Goal: Task Accomplishment & Management: Manage account settings

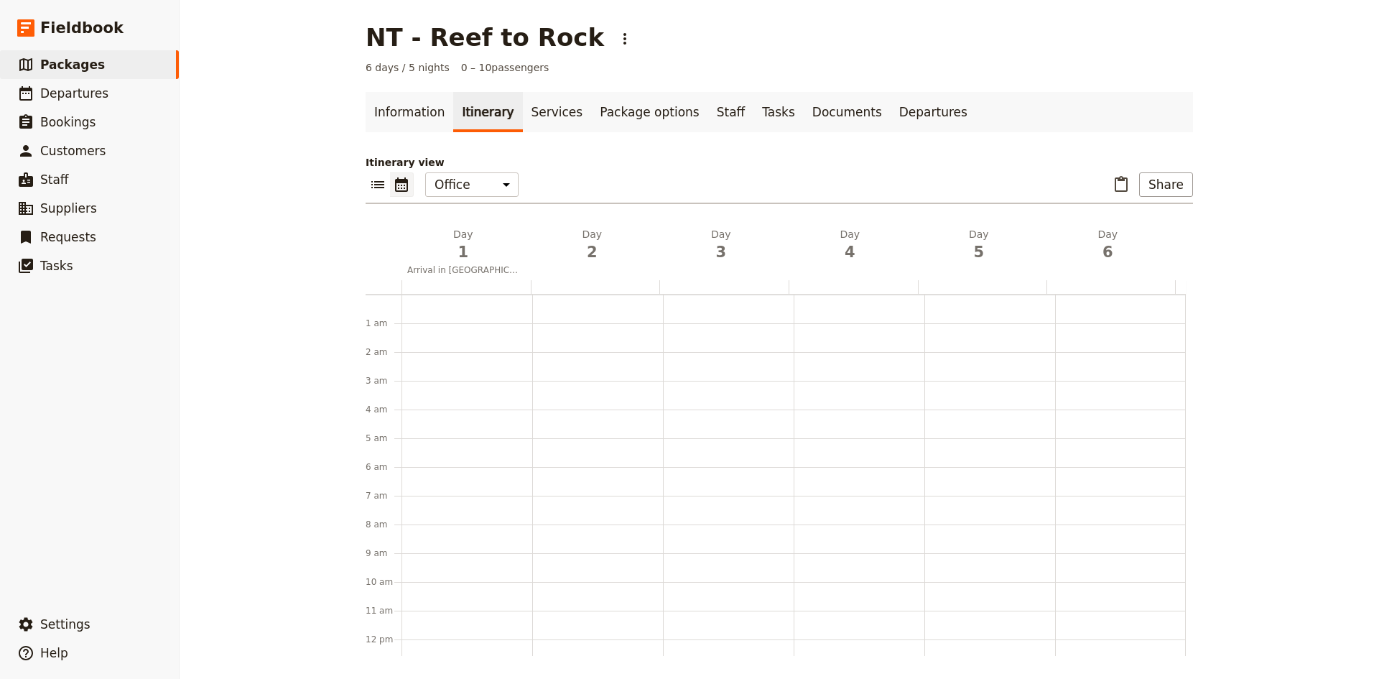
scroll to position [187, 0]
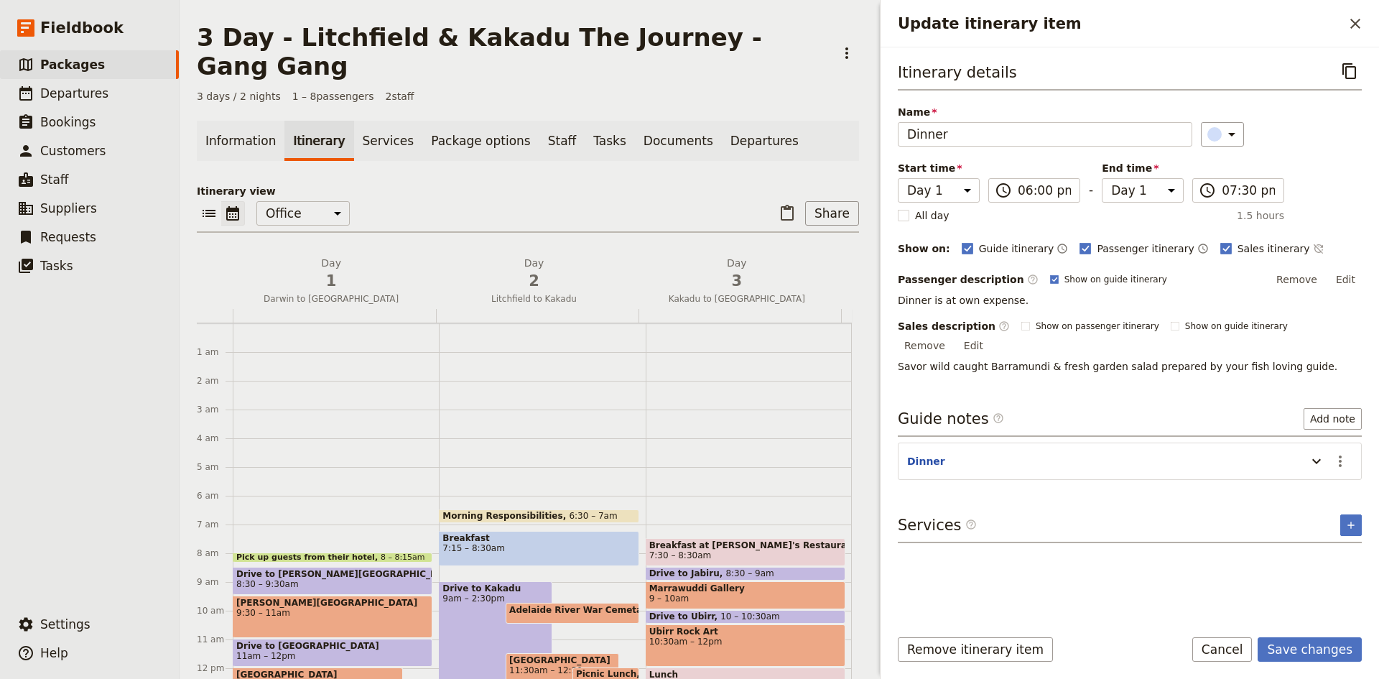
scroll to position [244, 0]
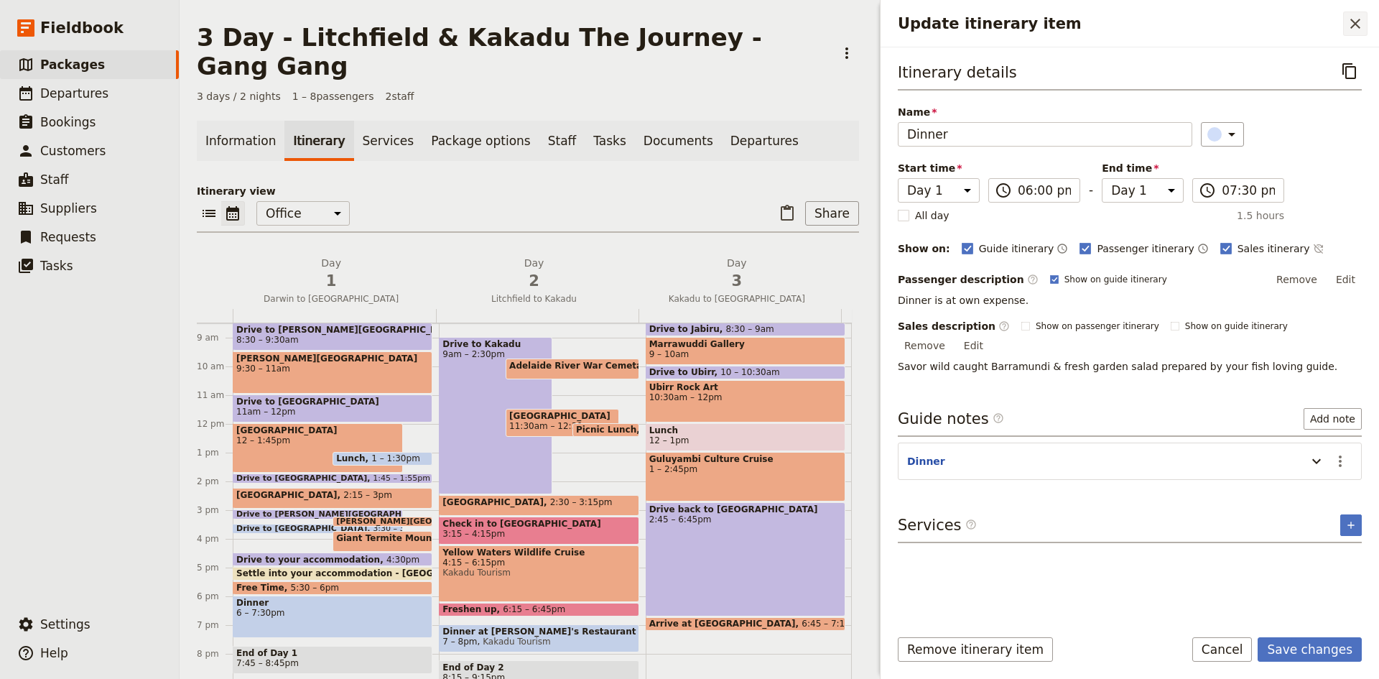
click at [1362, 25] on icon "Close drawer" at bounding box center [1355, 23] width 17 height 17
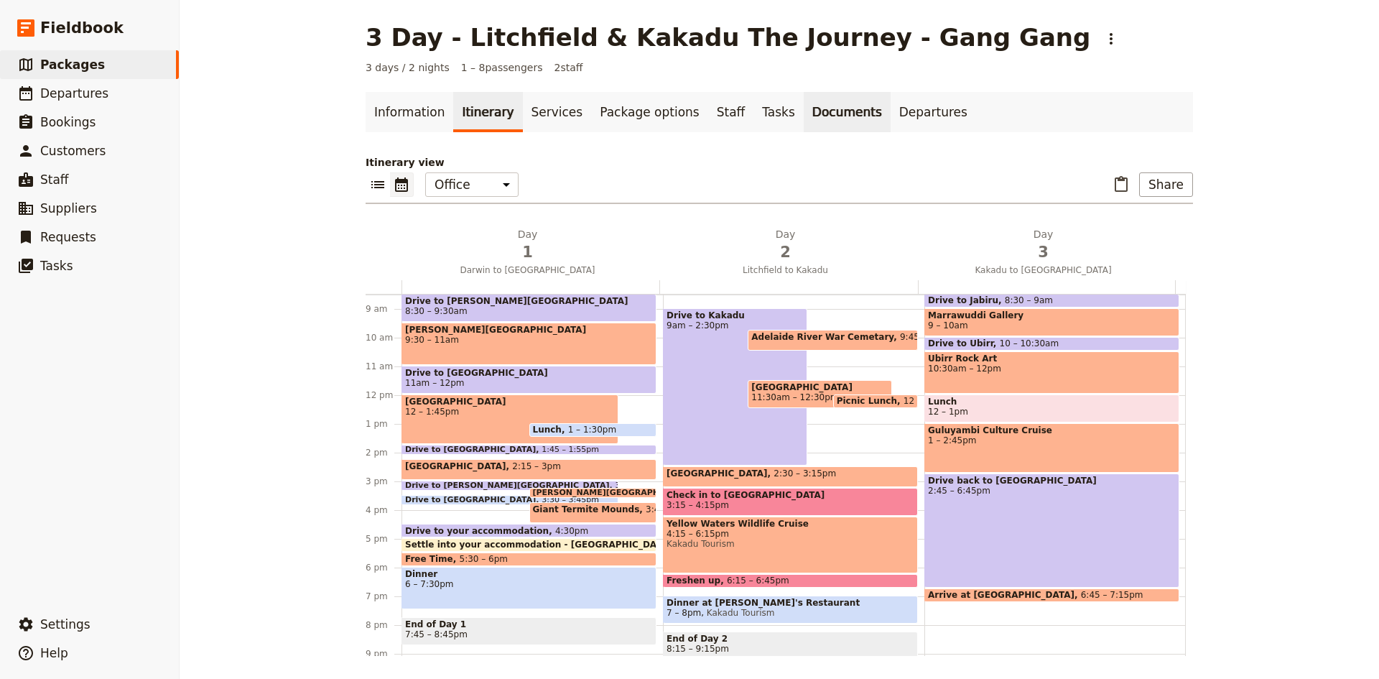
click at [804, 117] on link "Documents" at bounding box center [847, 112] width 87 height 40
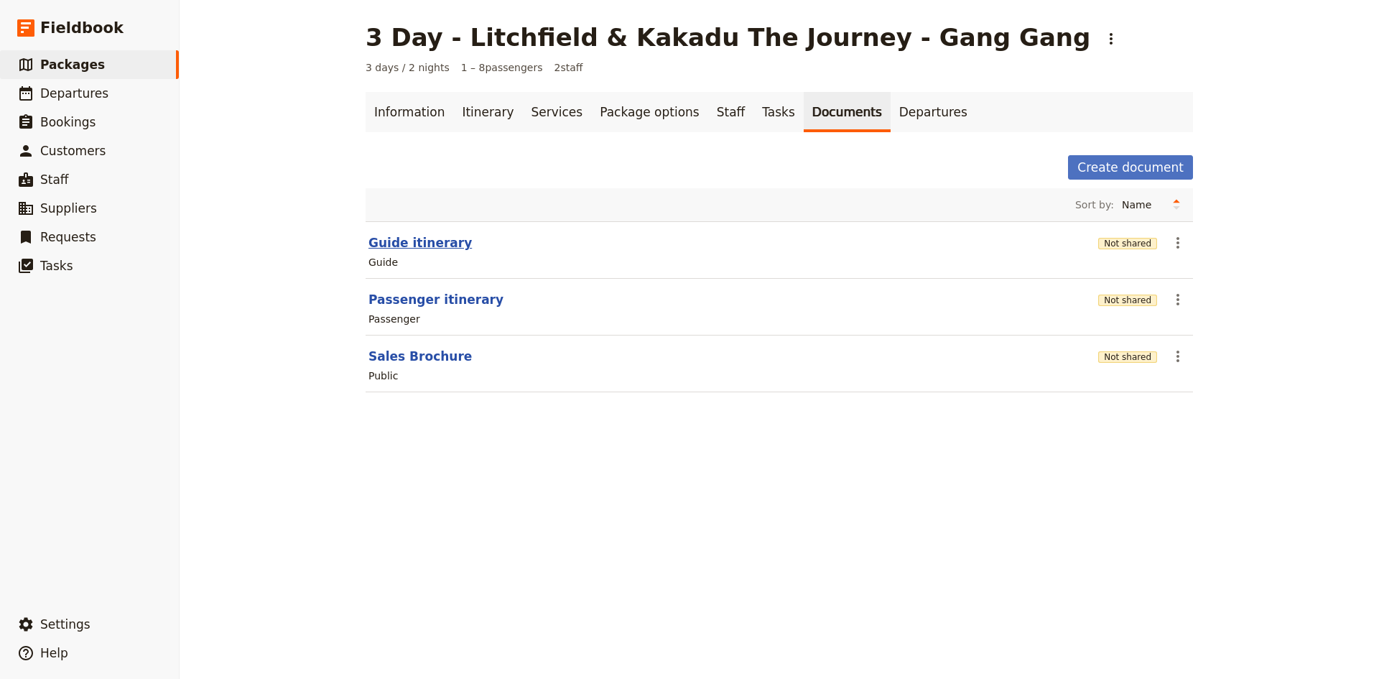
click at [399, 245] on button "Guide itinerary" at bounding box center [419, 242] width 103 height 17
select select "STAFF"
select select "RUN_SHEET"
select select "DEFAULT"
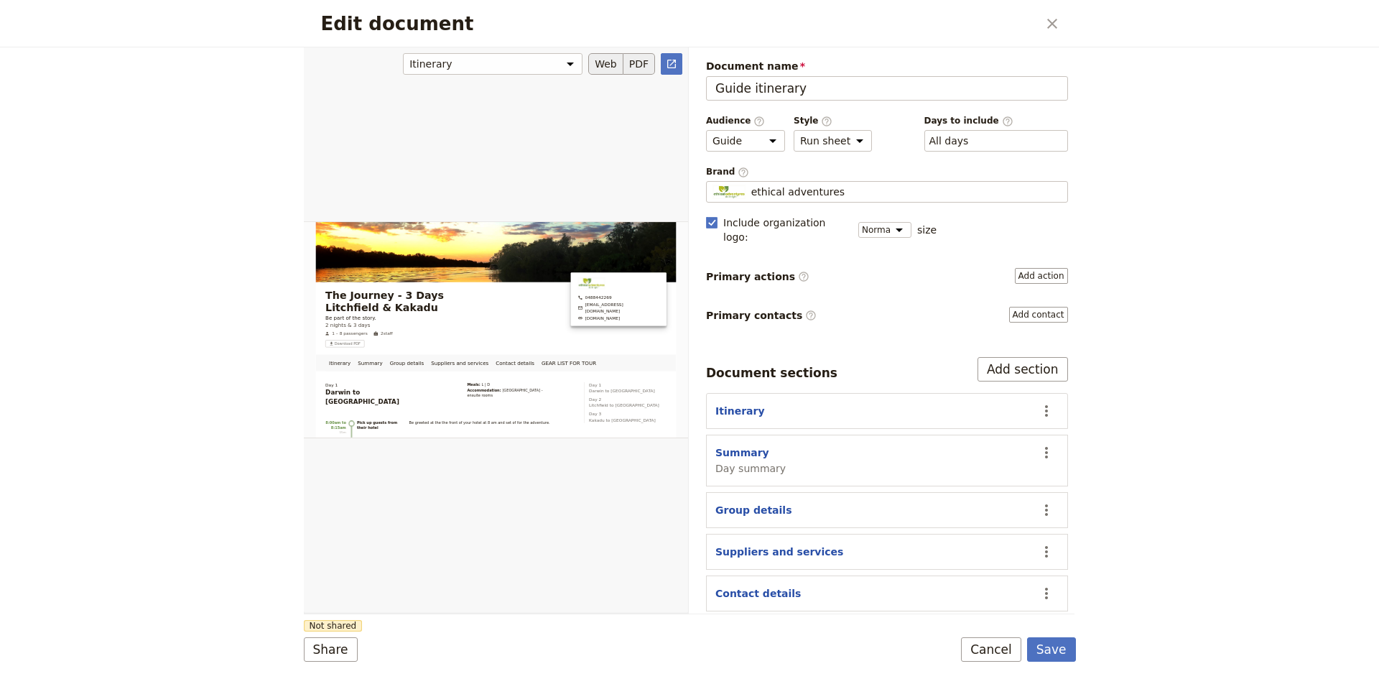
click at [638, 60] on button "PDF" at bounding box center [639, 64] width 32 height 22
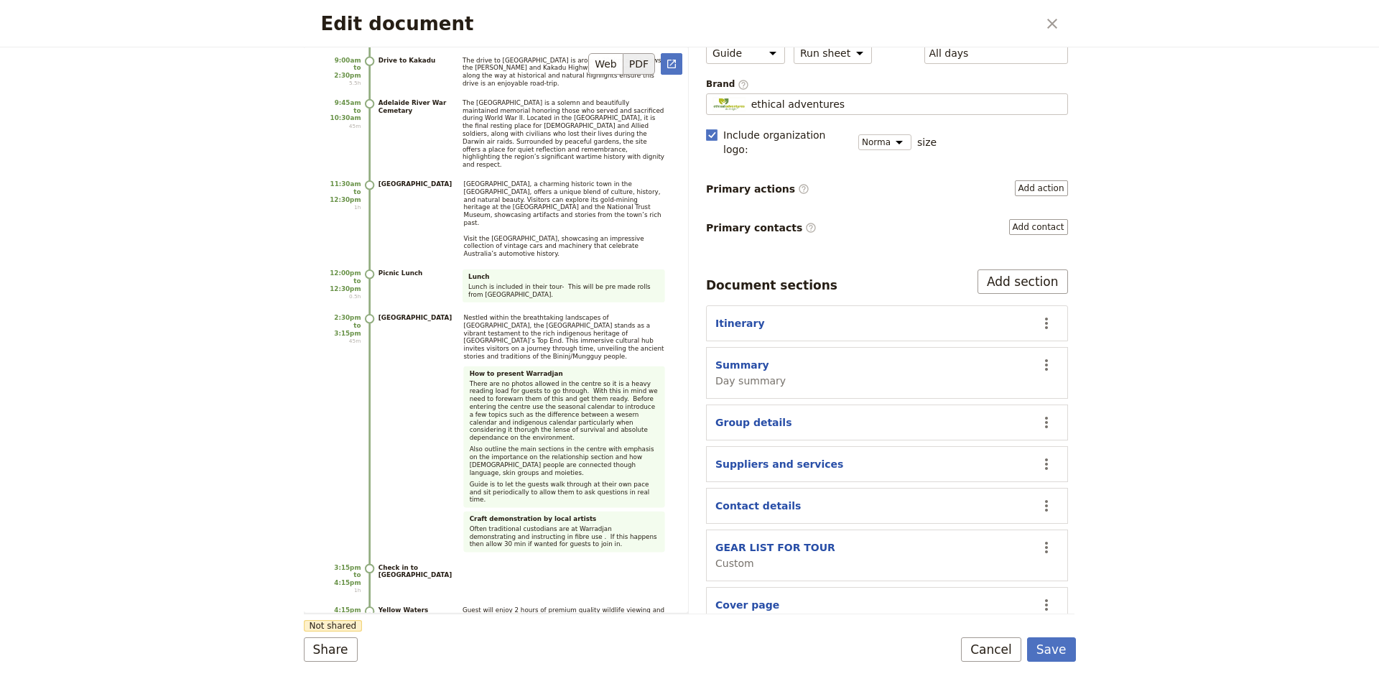
scroll to position [1939, 0]
click at [1061, 651] on button "Save" at bounding box center [1051, 649] width 49 height 24
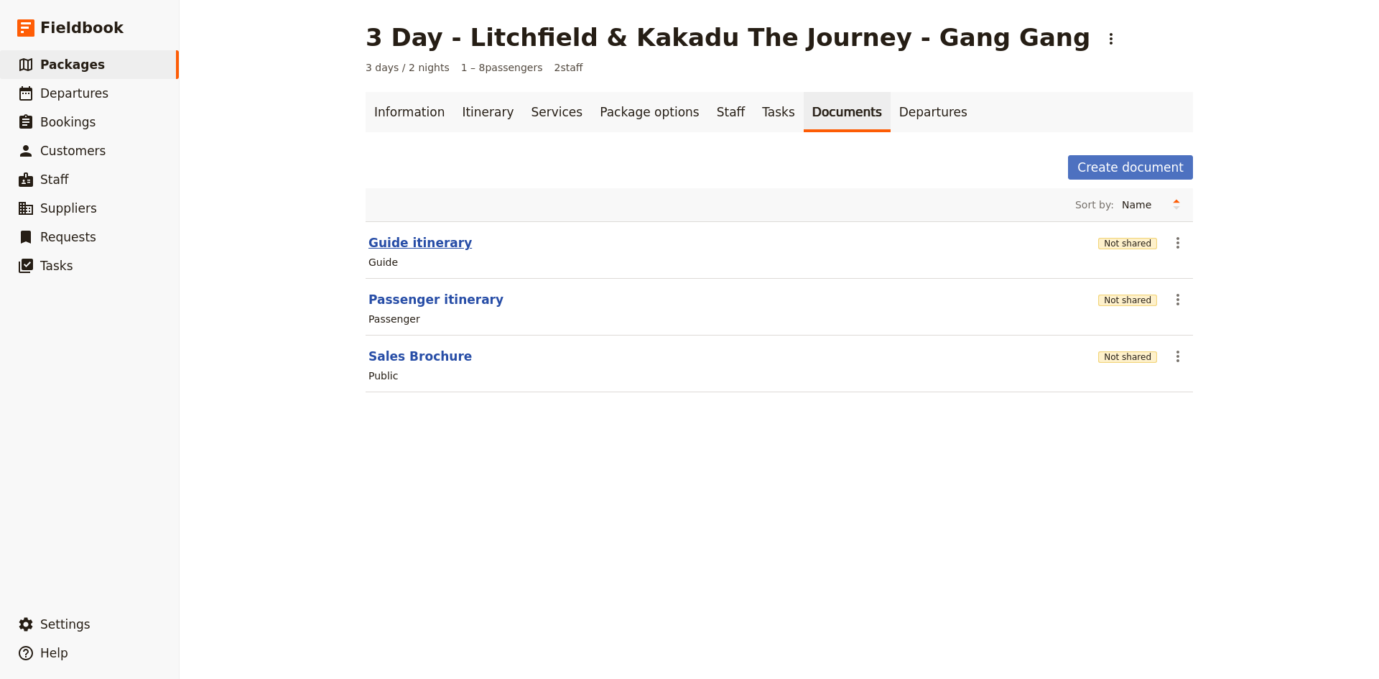
click at [419, 243] on button "Guide itinerary" at bounding box center [419, 242] width 103 height 17
select select "STAFF"
select select "RUN_SHEET"
select select "DEFAULT"
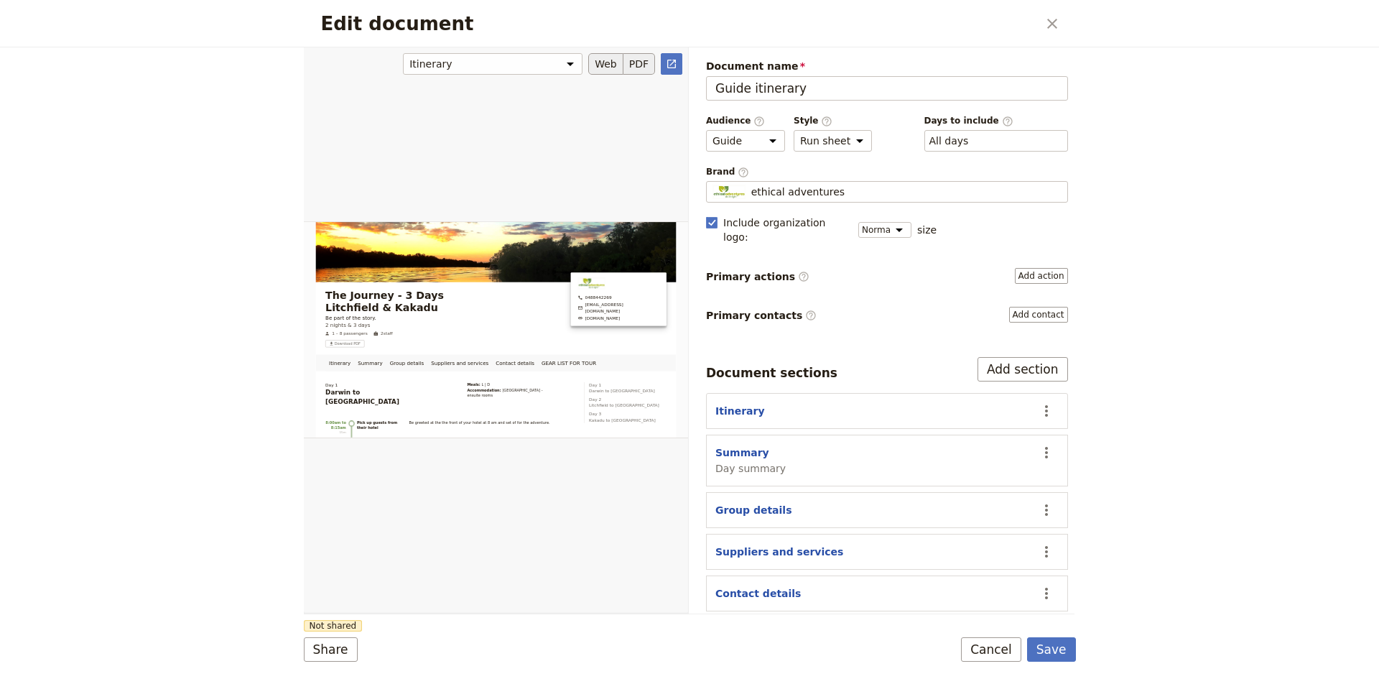
click at [641, 67] on button "PDF" at bounding box center [639, 64] width 32 height 22
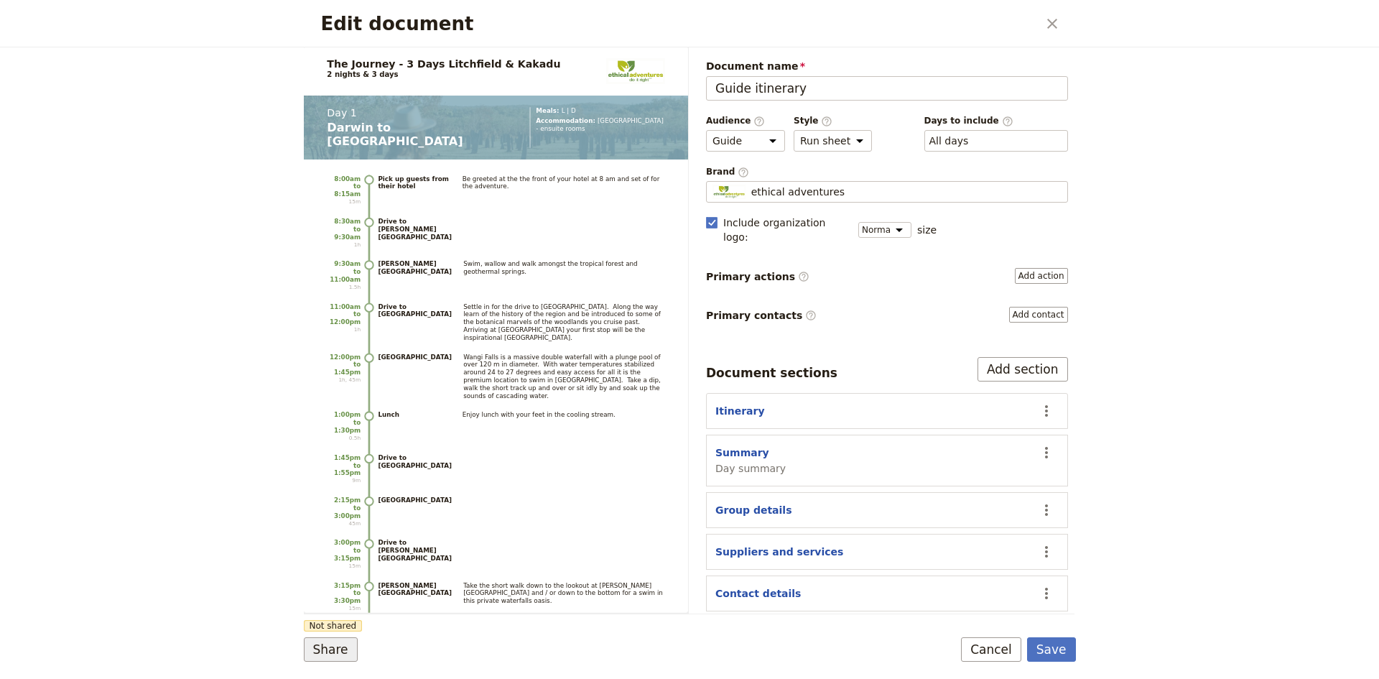
click at [324, 651] on button "Share" at bounding box center [331, 649] width 54 height 24
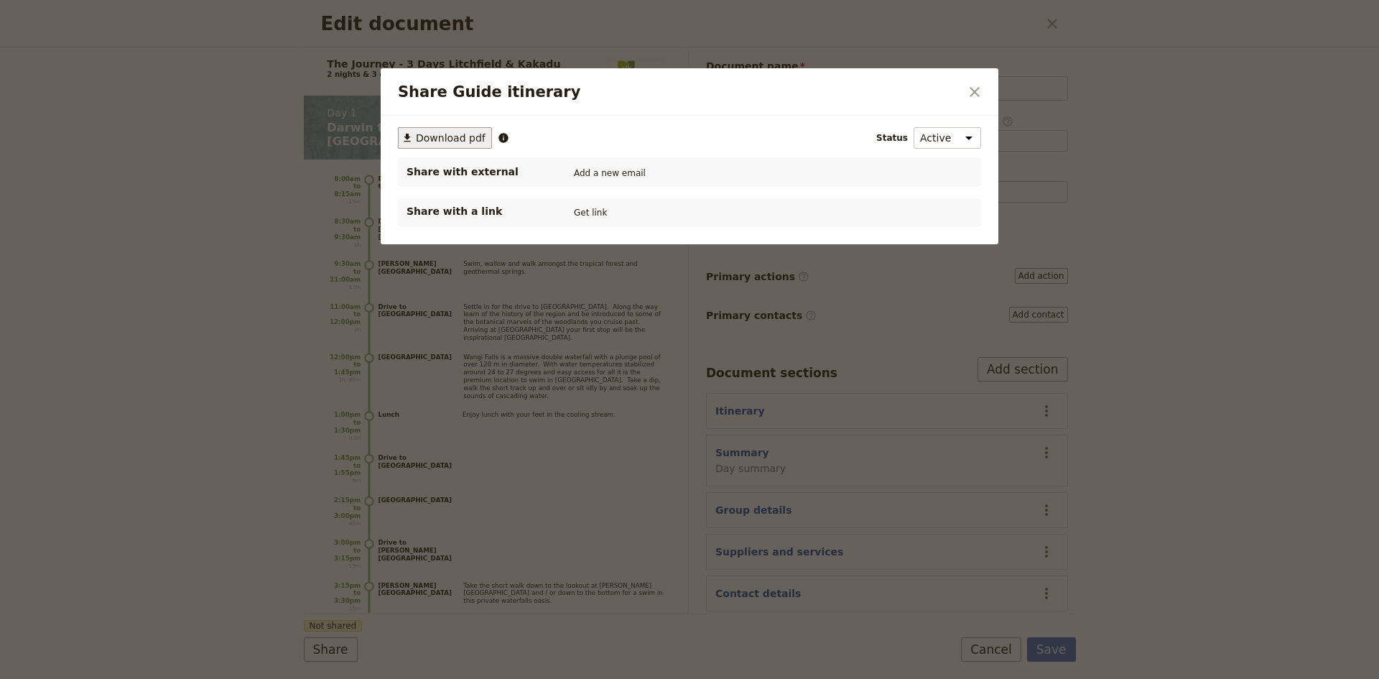
click at [449, 139] on span "Download pdf" at bounding box center [451, 138] width 70 height 14
click at [974, 93] on icon "Close dialog" at bounding box center [975, 92] width 10 height 10
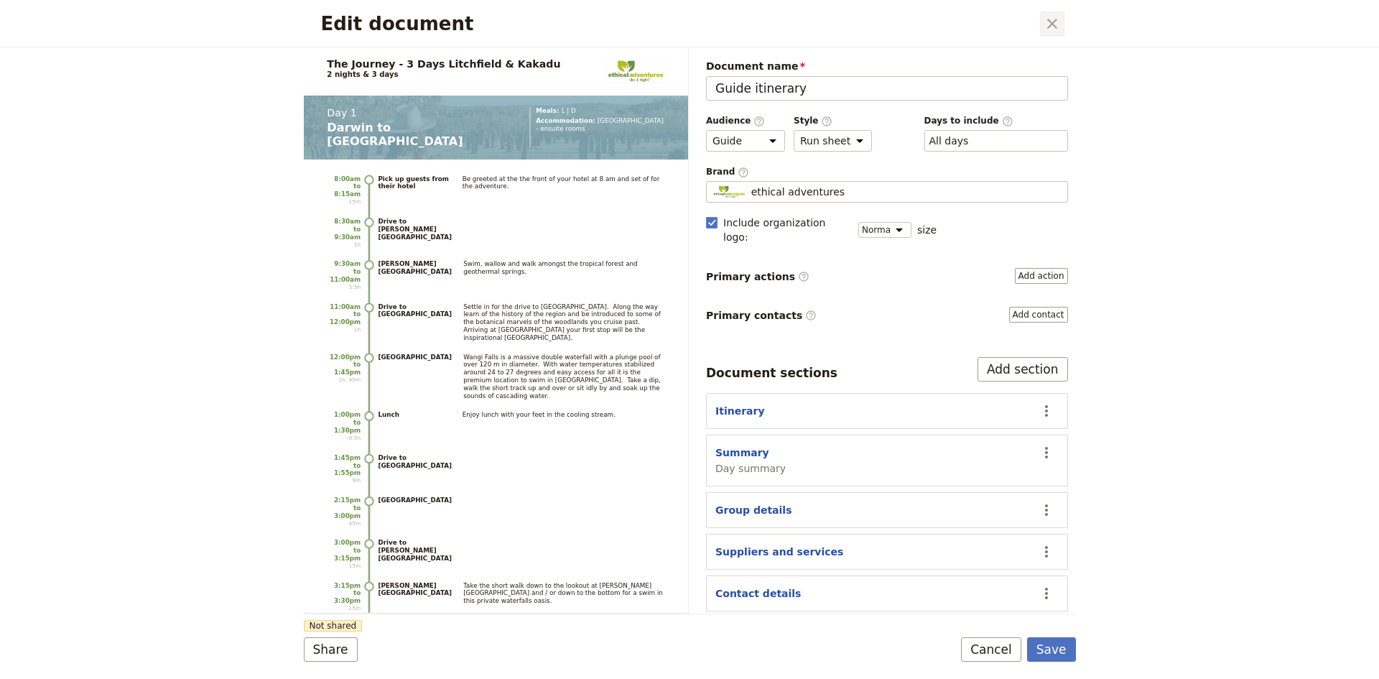
click at [1055, 21] on icon "Close dialog" at bounding box center [1052, 24] width 10 height 10
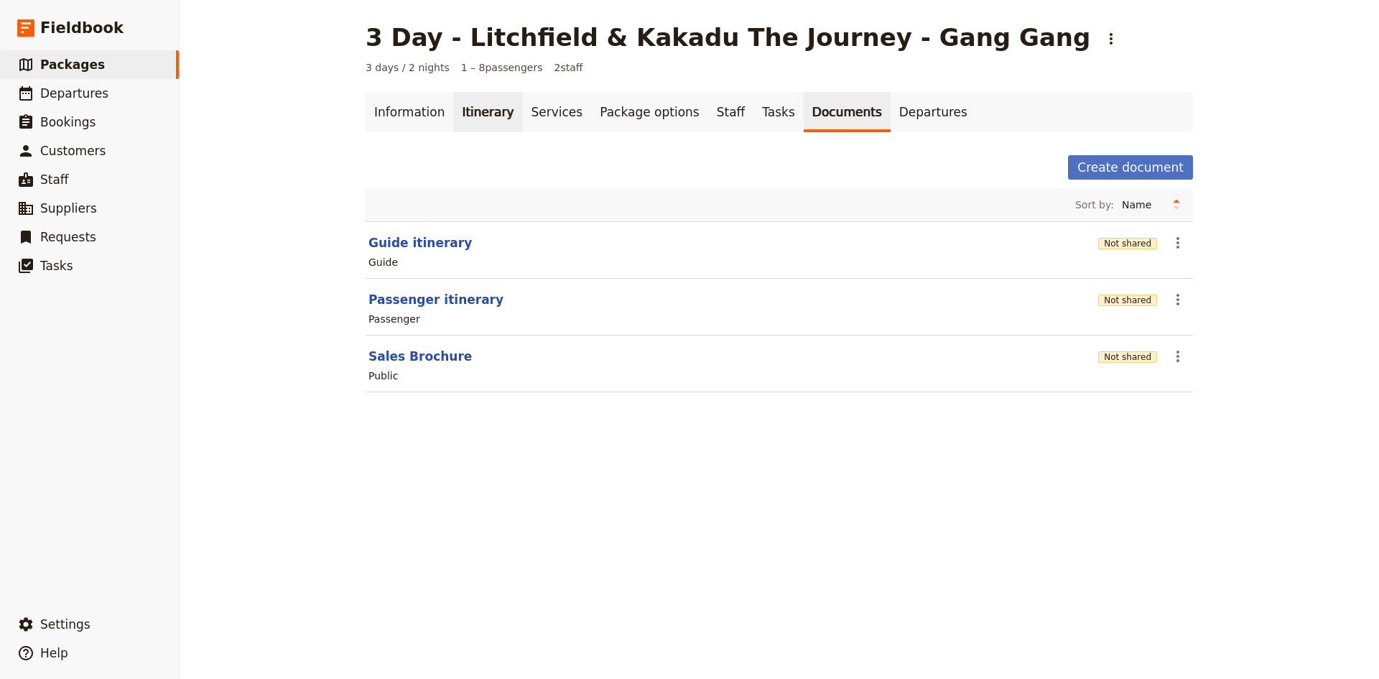
click at [473, 110] on link "Itinerary" at bounding box center [487, 112] width 69 height 40
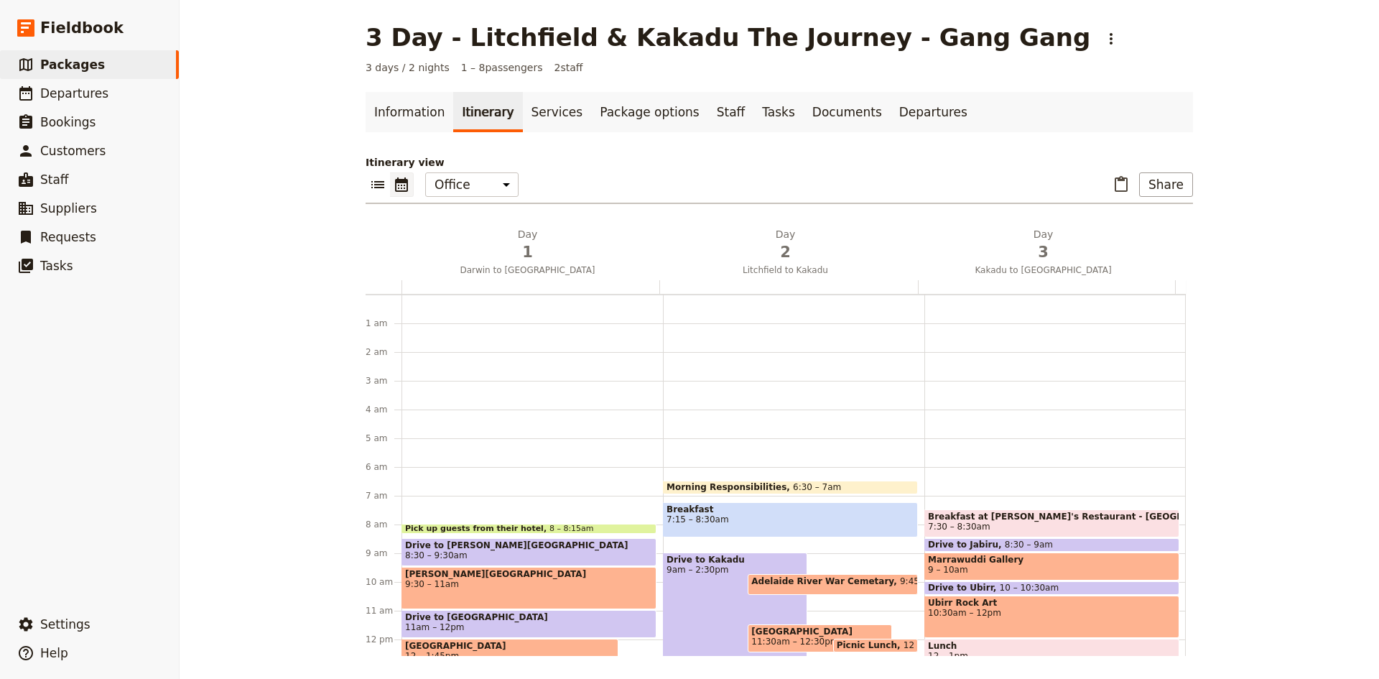
scroll to position [172, 0]
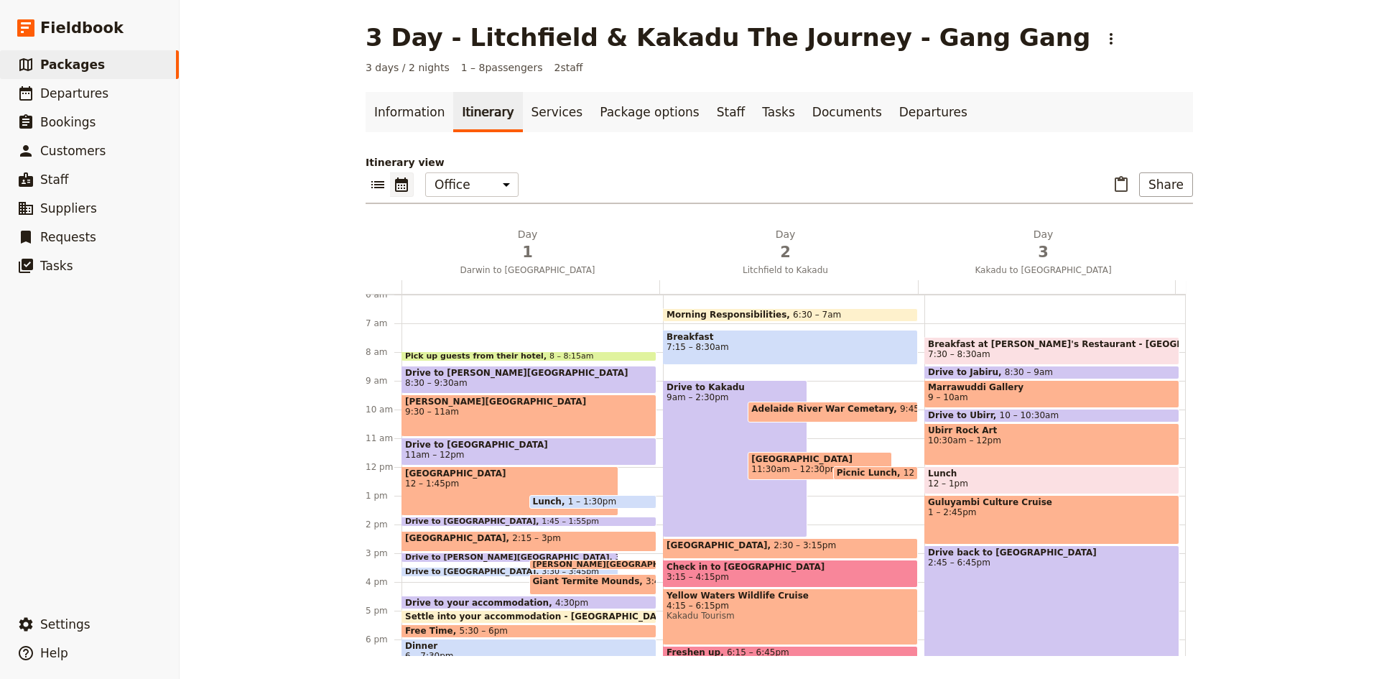
click at [780, 349] on span "7:15 – 8:30am" at bounding box center [791, 347] width 248 height 10
select select "2"
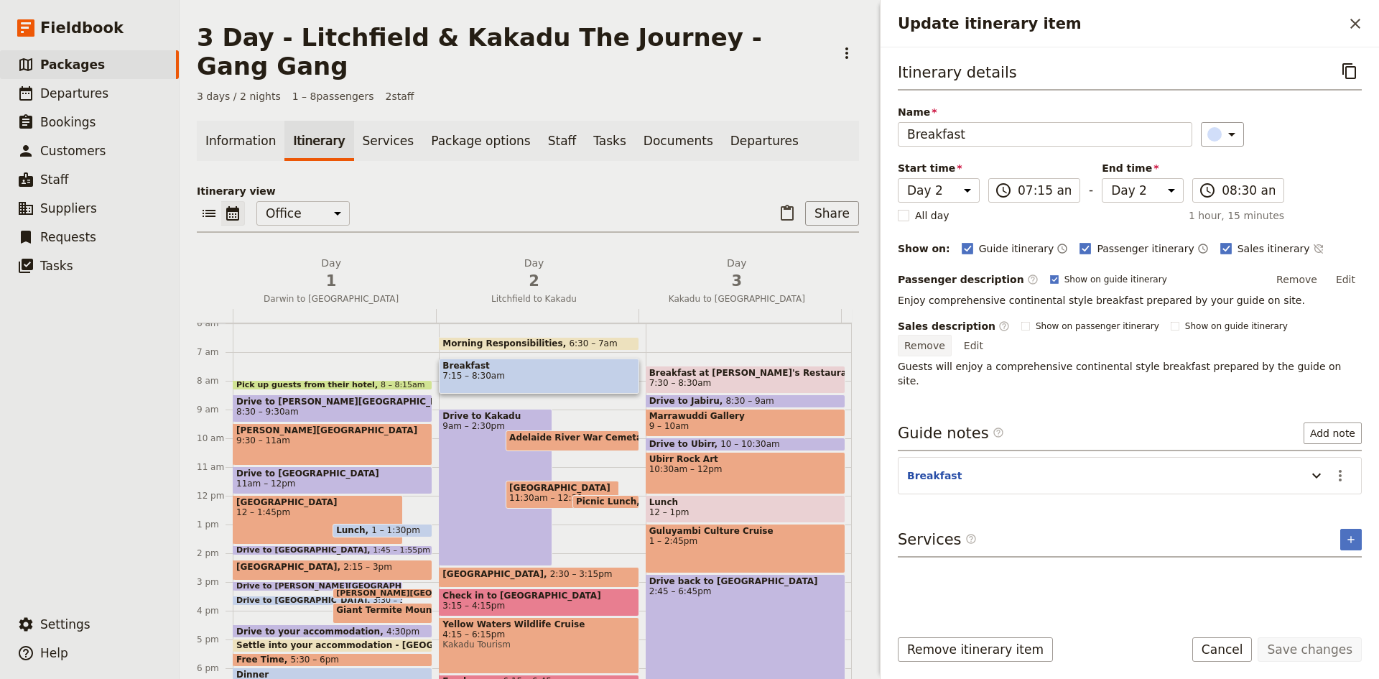
click at [952, 335] on button "Remove" at bounding box center [925, 346] width 54 height 22
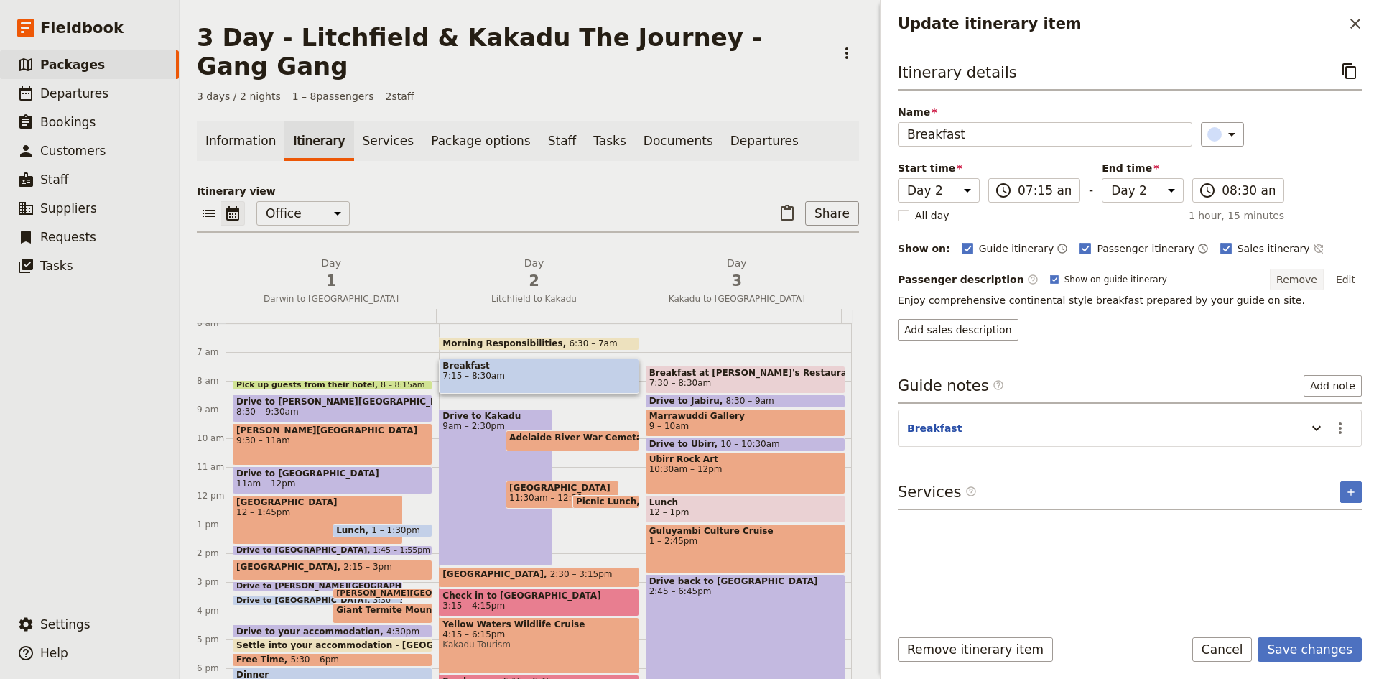
click at [1291, 280] on button "Remove" at bounding box center [1297, 280] width 54 height 22
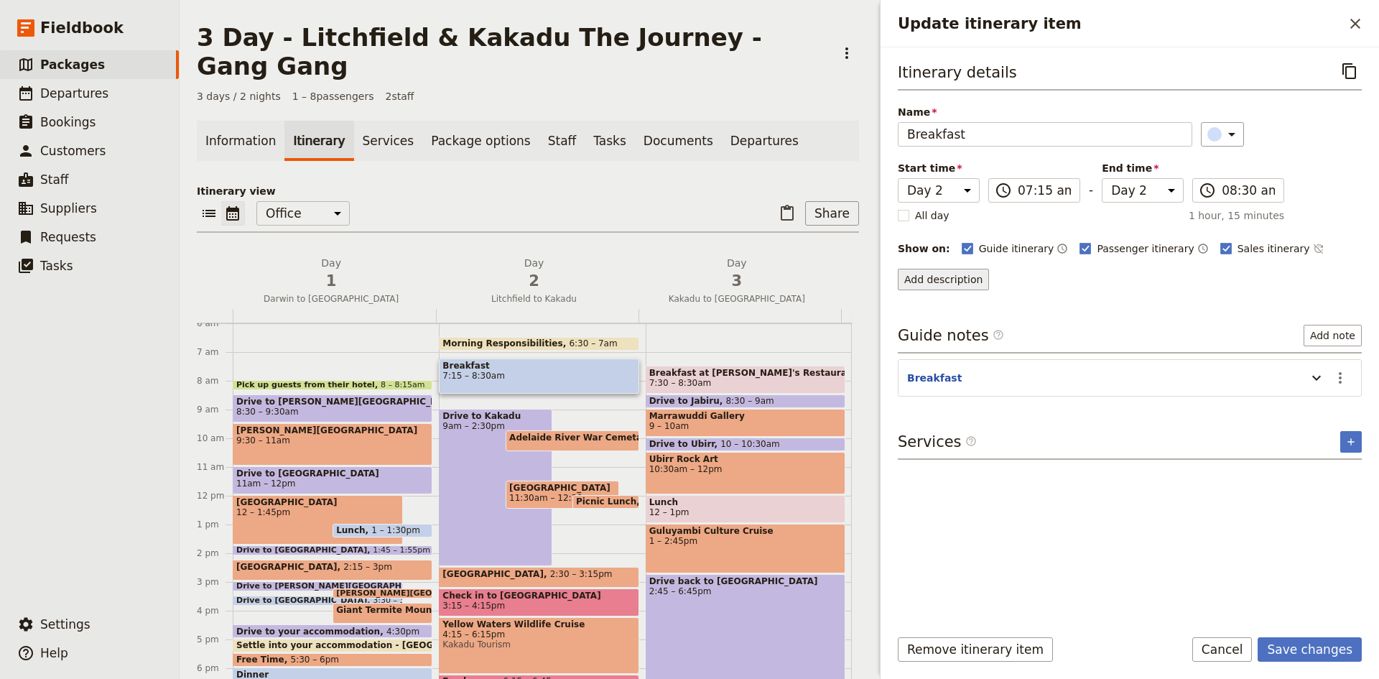
click at [960, 283] on button "Add description" at bounding box center [943, 280] width 91 height 22
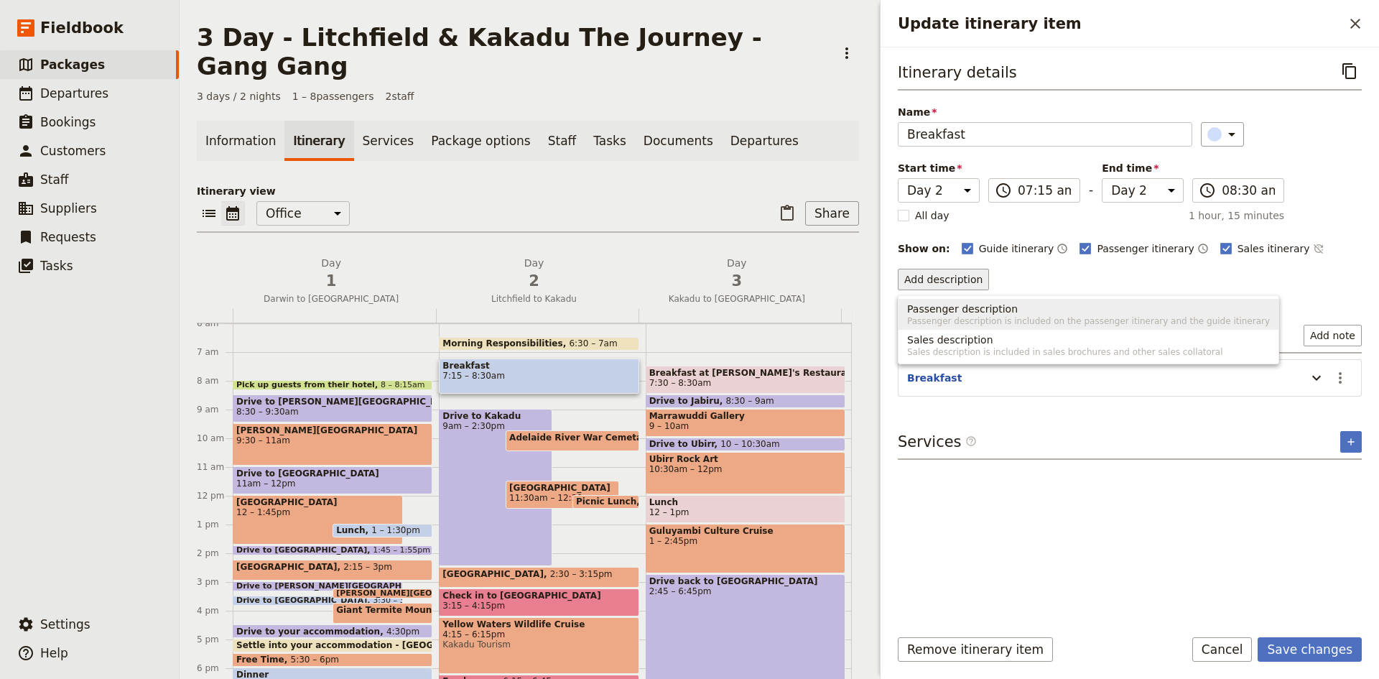
click at [981, 305] on span "Passenger description" at bounding box center [962, 309] width 111 height 14
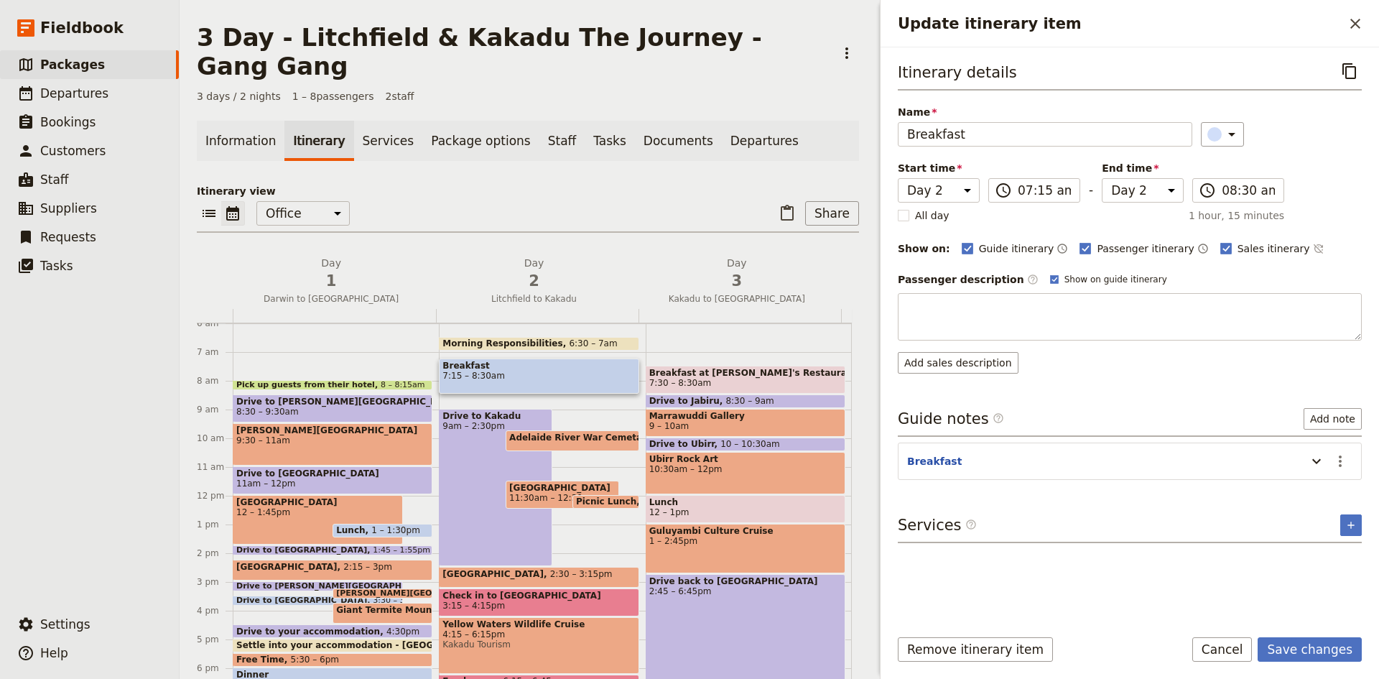
click at [981, 305] on textarea "Update itinerary item" at bounding box center [1130, 316] width 464 height 47
type textarea "Choose from the menu at the Litchfield Outback Resort. Barista Coffee is not in…"
click at [1326, 645] on button "Save changes" at bounding box center [1310, 649] width 104 height 24
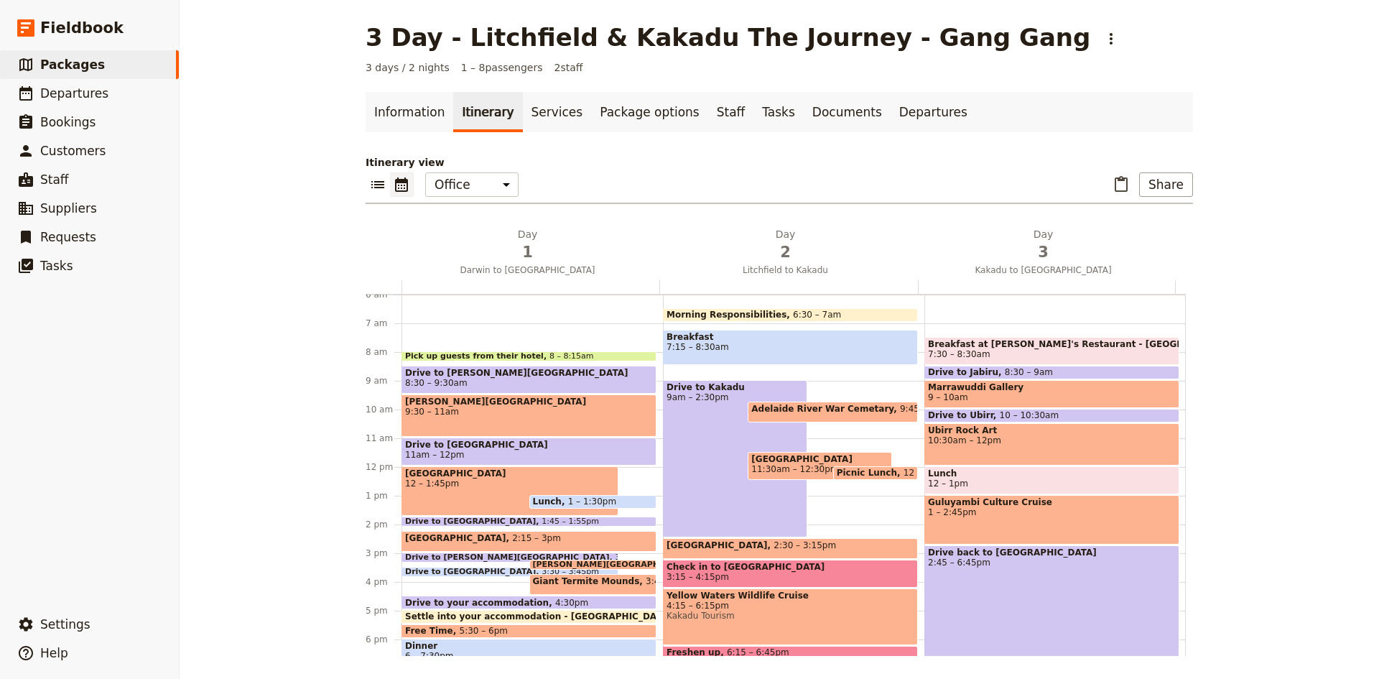
click at [809, 315] on div "Morning Responsibilities 6:30 – 7am" at bounding box center [790, 315] width 255 height 14
select select "2"
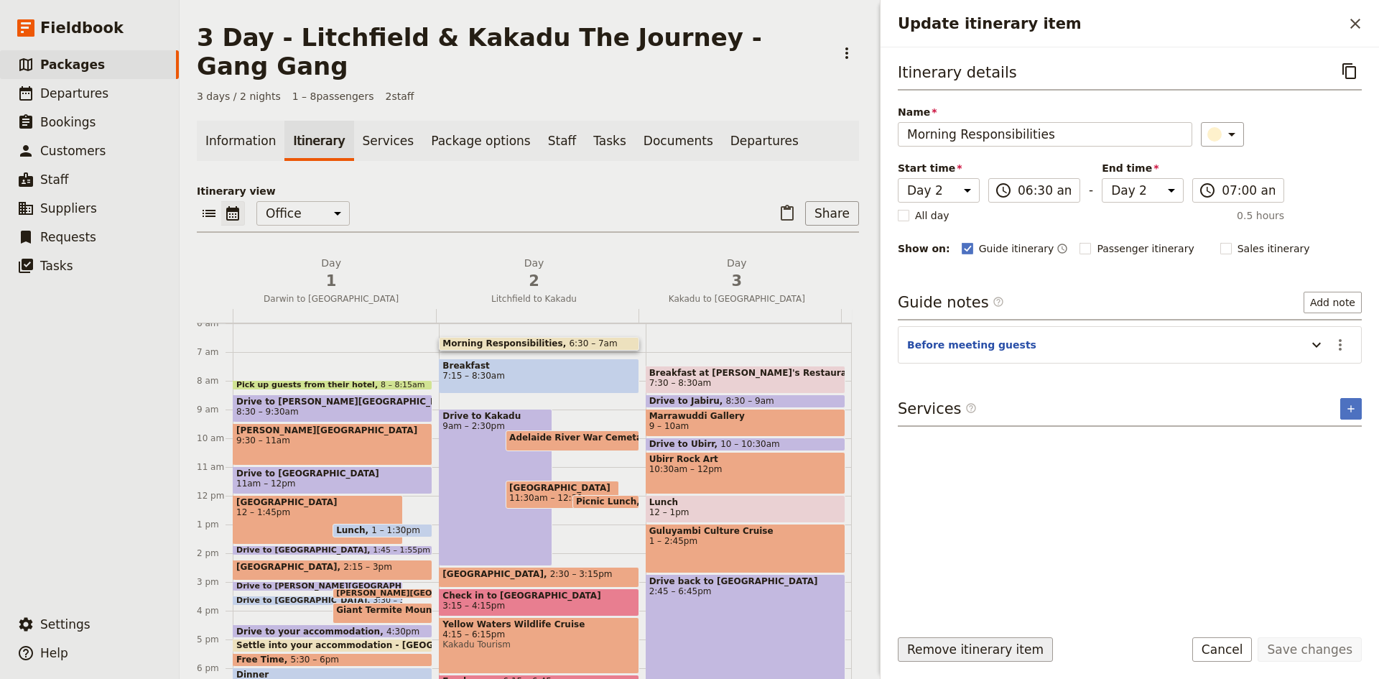
click at [1021, 644] on button "Remove itinerary item" at bounding box center [975, 649] width 155 height 24
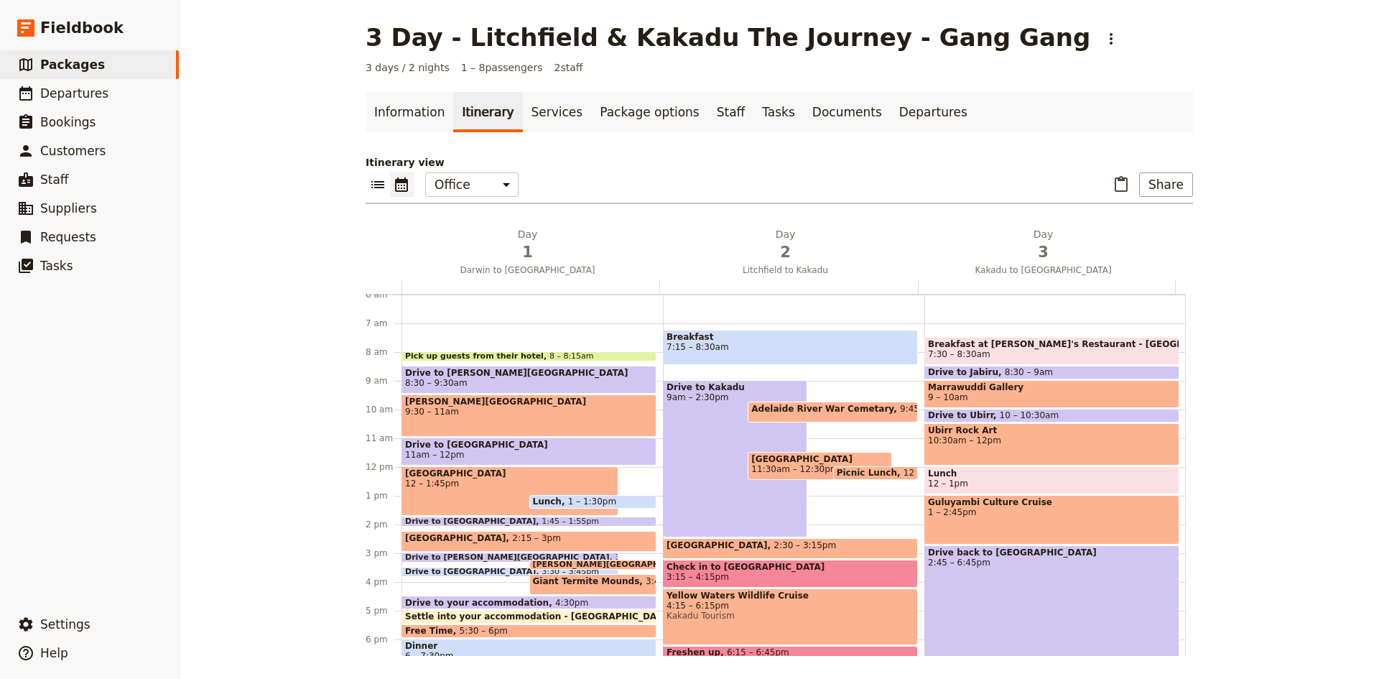
click at [830, 344] on span "7:15 – 8:30am" at bounding box center [791, 347] width 248 height 10
select select "2"
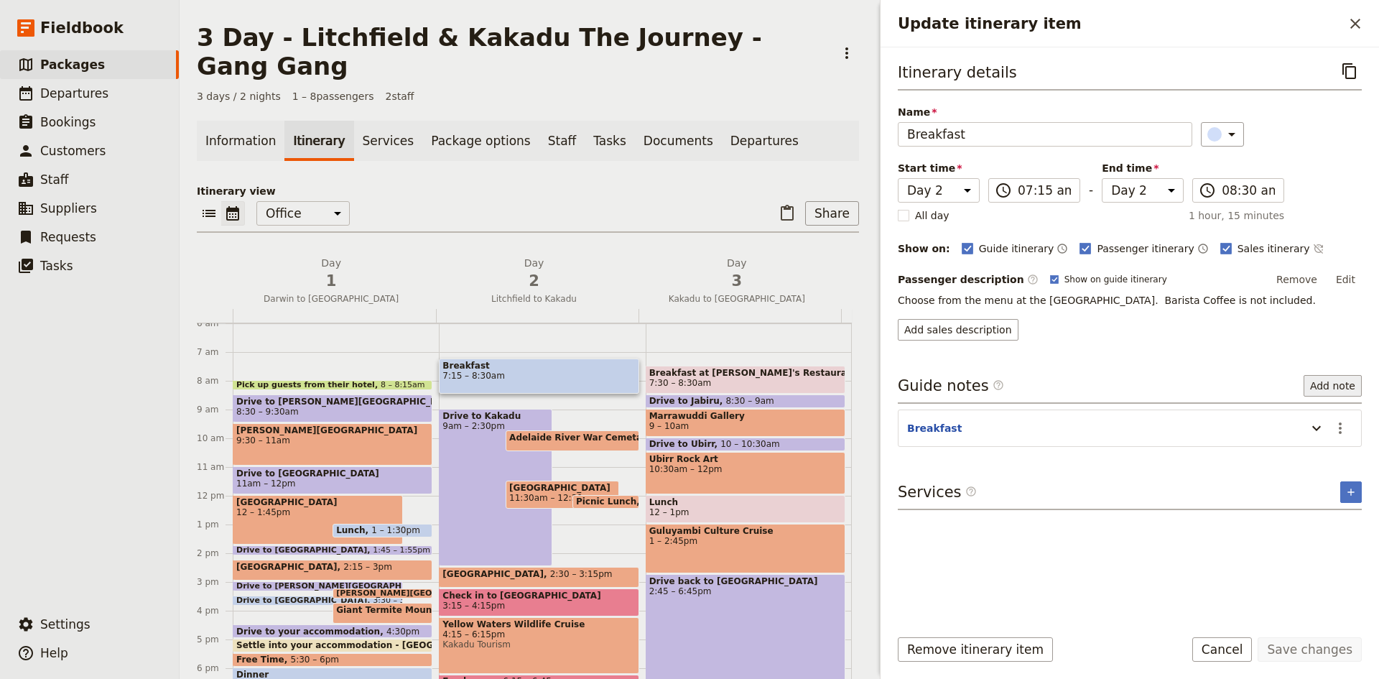
click at [1339, 381] on button "Add note" at bounding box center [1333, 386] width 58 height 22
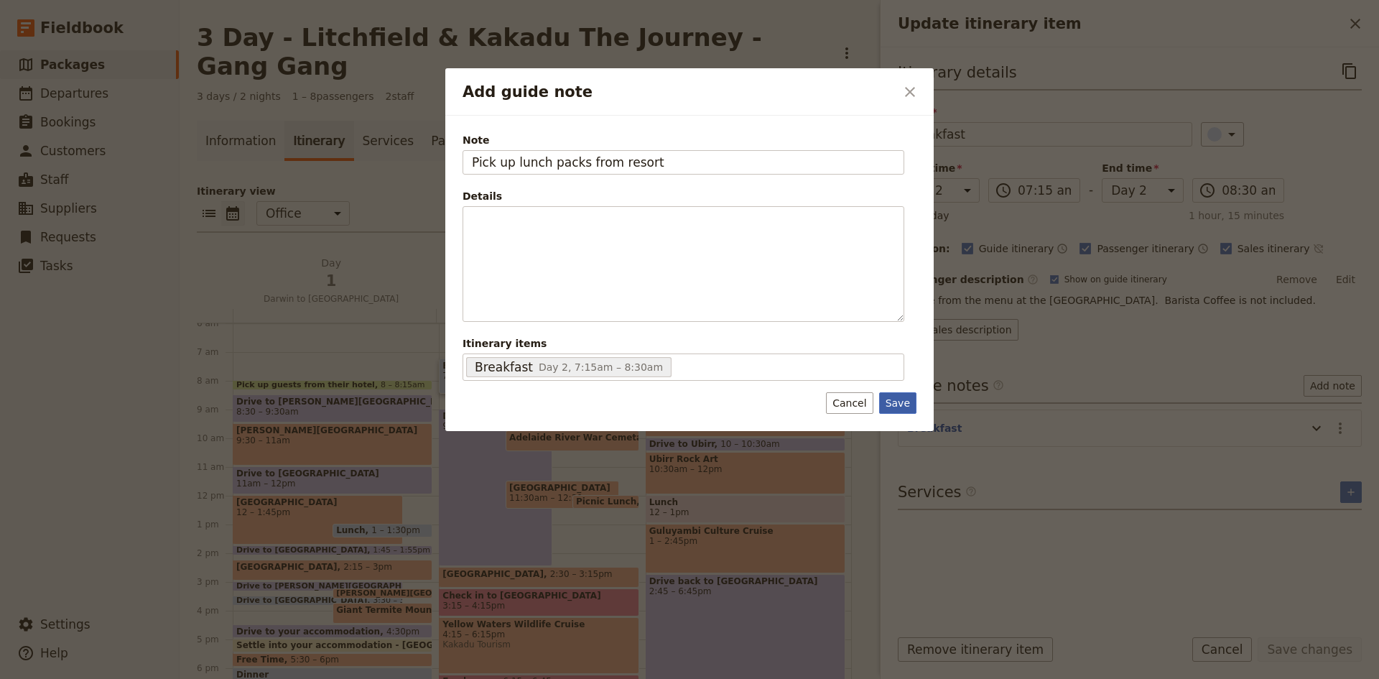
type input "Pick up lunch packs from resort"
click at [887, 401] on button "Save" at bounding box center [897, 403] width 37 height 22
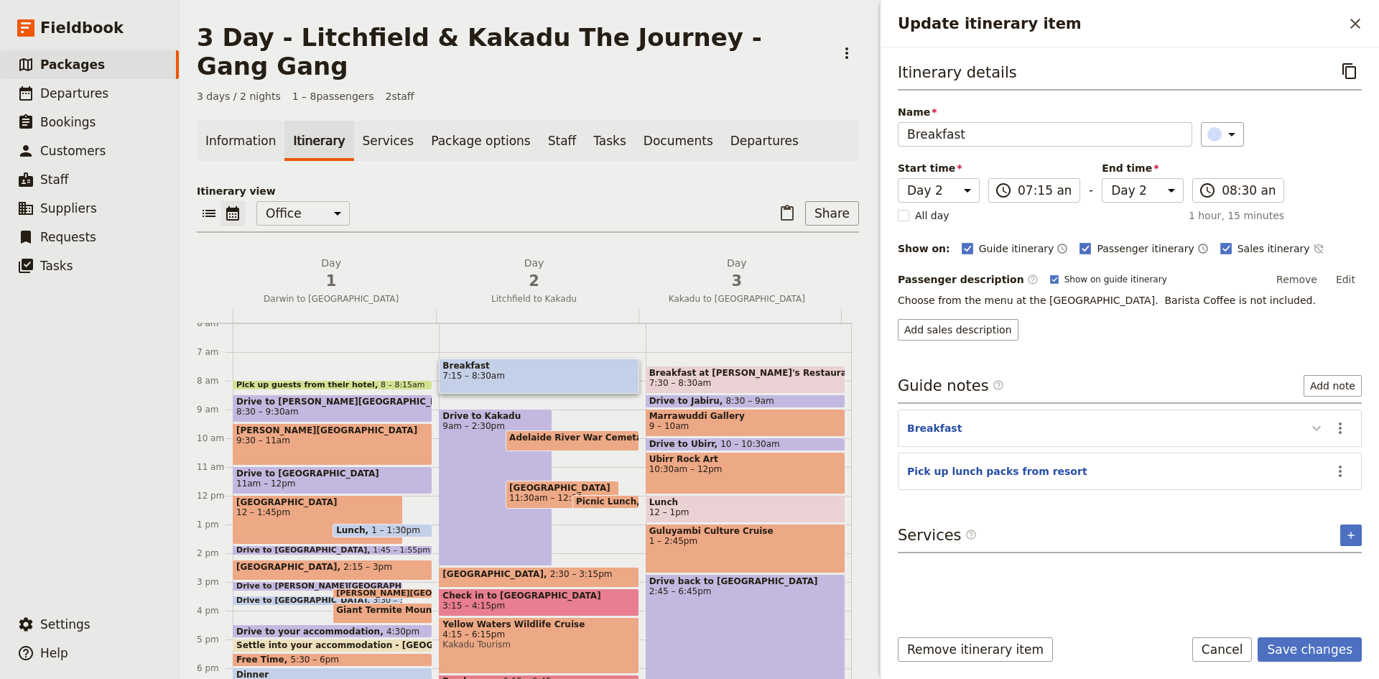
click at [1316, 427] on icon "Update itinerary item" at bounding box center [1316, 427] width 17 height 17
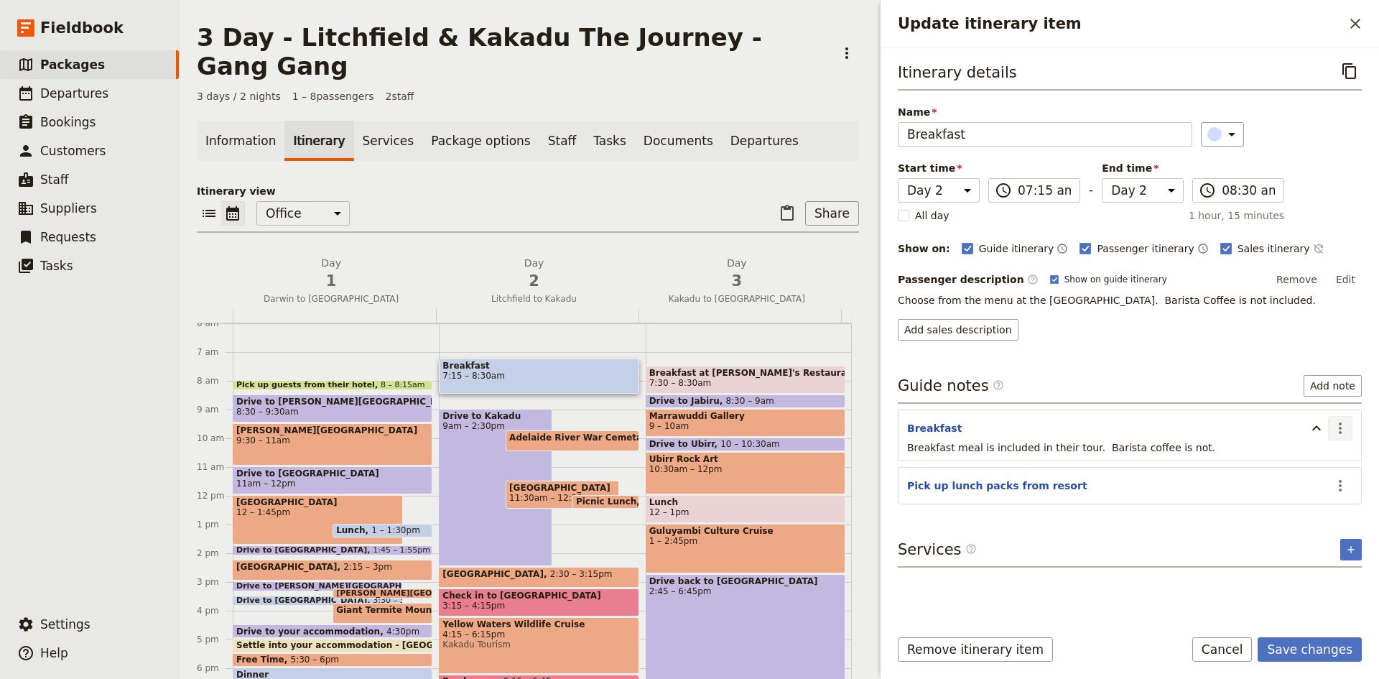
click at [1342, 425] on icon "Actions" at bounding box center [1340, 427] width 17 height 17
click at [1315, 463] on span "Edit note" at bounding box center [1298, 459] width 45 height 14
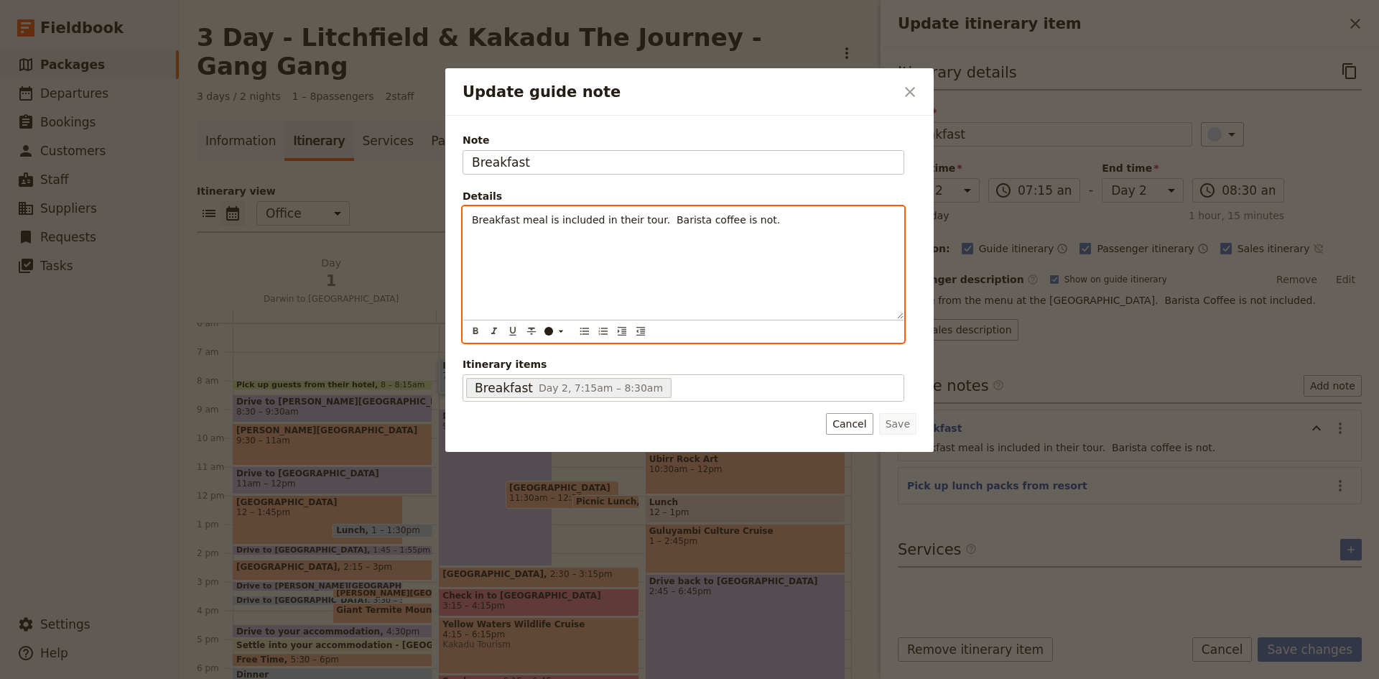
click at [833, 238] on div "Breakfast meal is included in their tour. Barista coffee is not." at bounding box center [683, 263] width 440 height 112
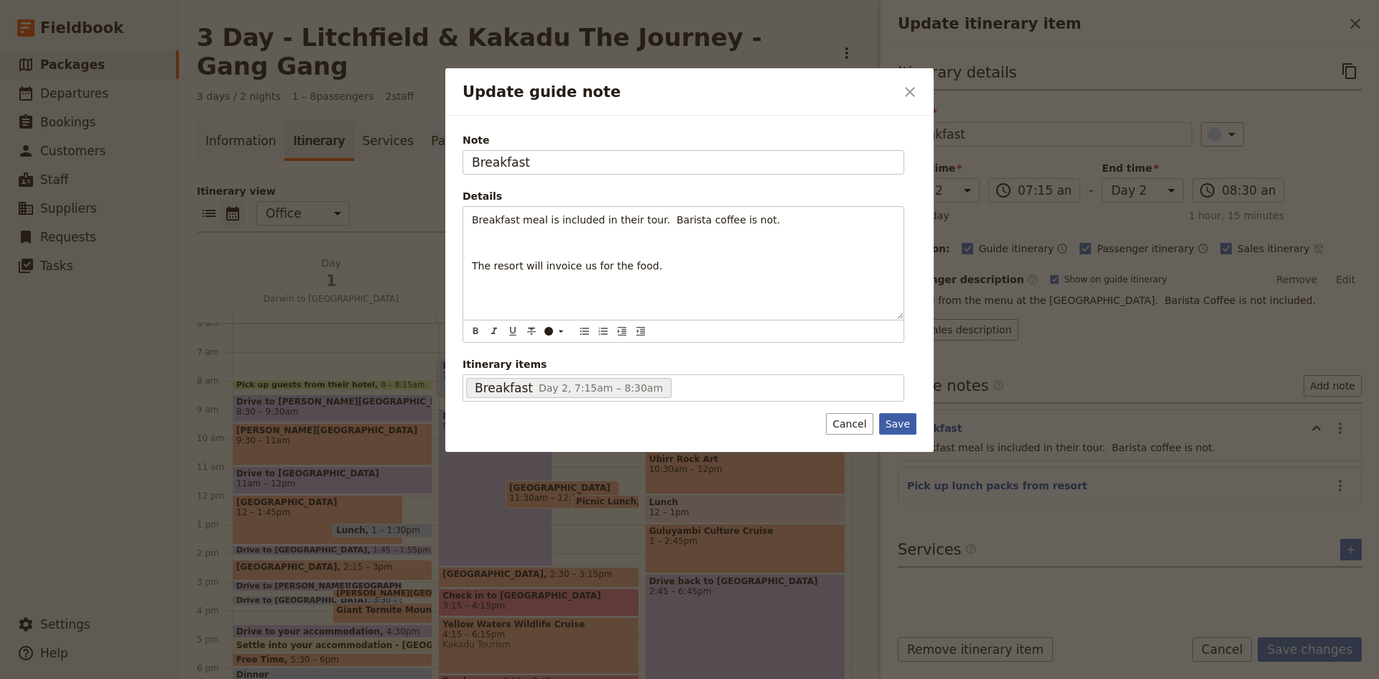
click at [896, 419] on button "Save" at bounding box center [897, 424] width 37 height 22
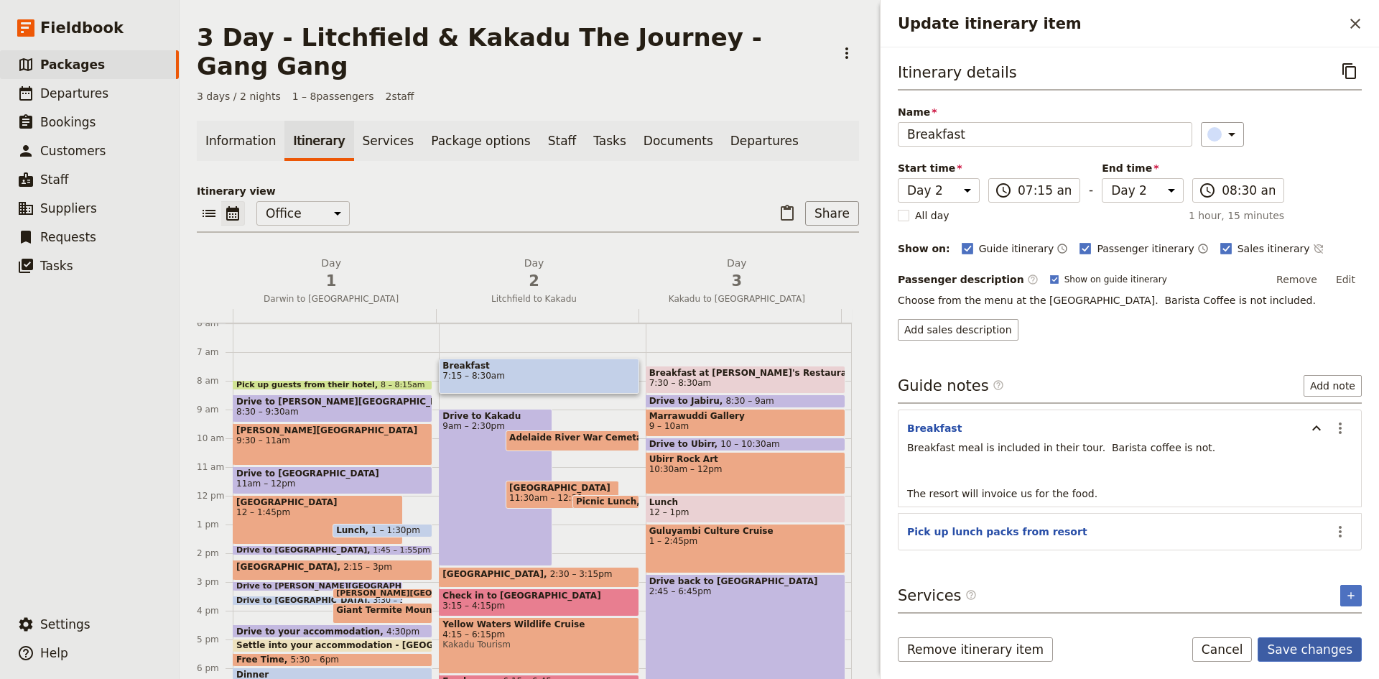
click at [1305, 647] on button "Save changes" at bounding box center [1310, 649] width 104 height 24
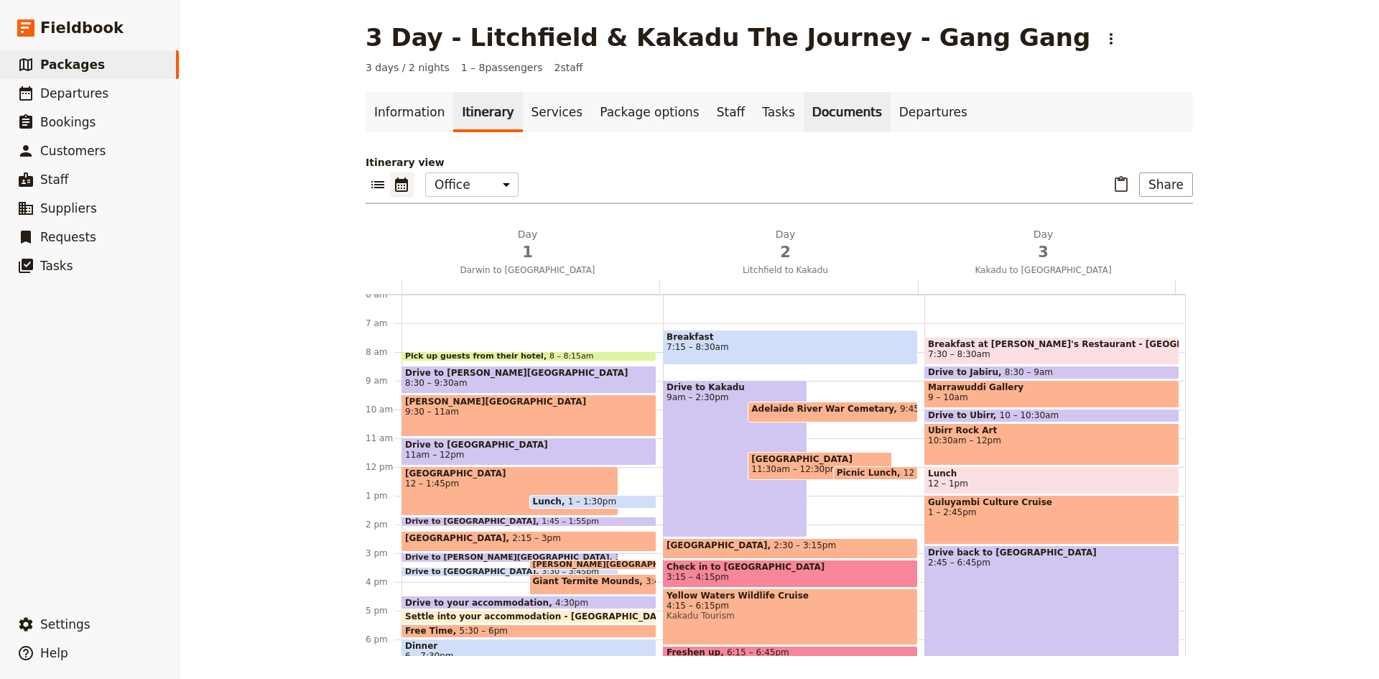
click at [804, 114] on link "Documents" at bounding box center [847, 112] width 87 height 40
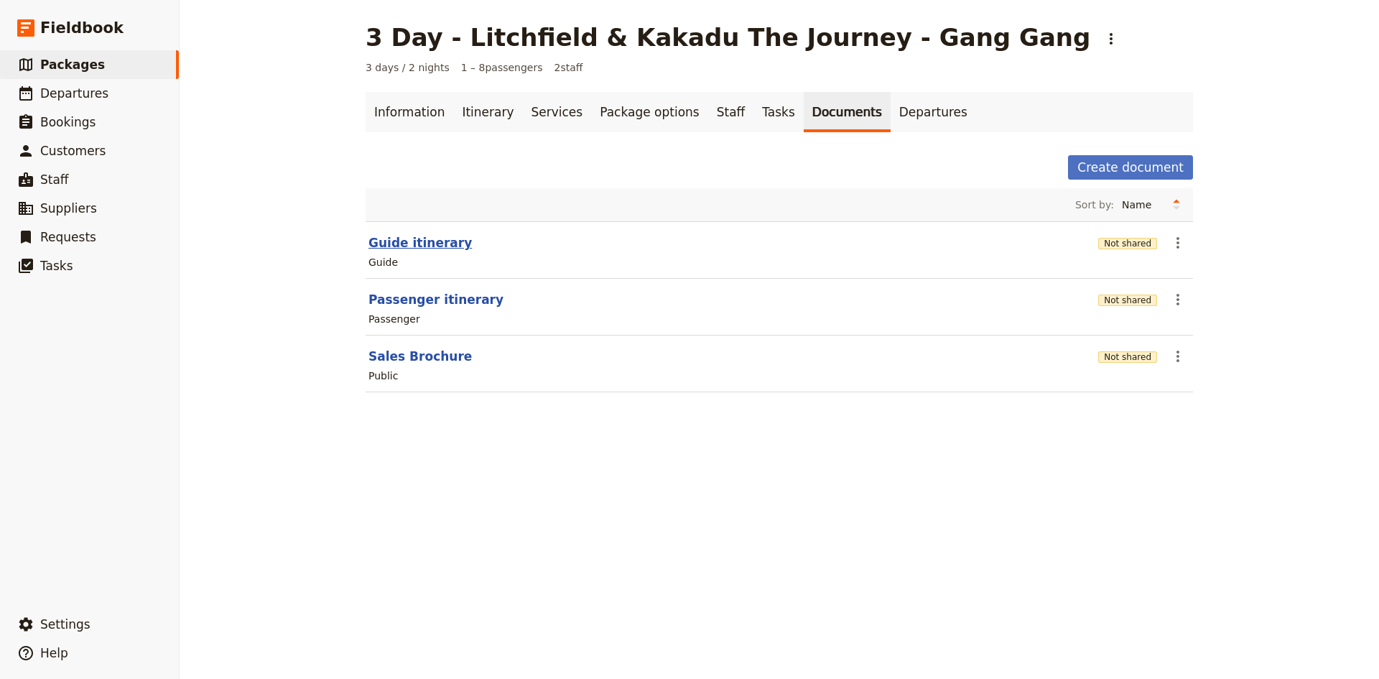
click at [423, 241] on button "Guide itinerary" at bounding box center [419, 242] width 103 height 17
select select "STAFF"
select select "RUN_SHEET"
select select "DEFAULT"
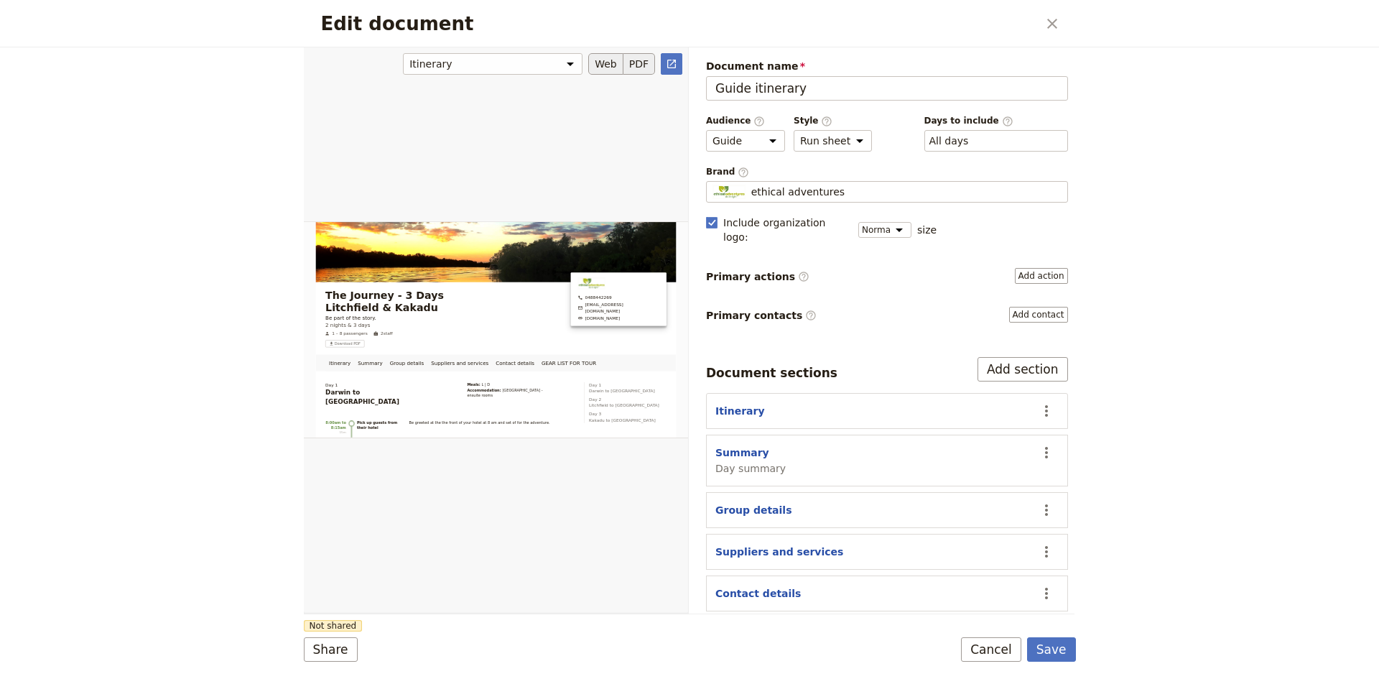
click at [630, 65] on button "PDF" at bounding box center [639, 64] width 32 height 22
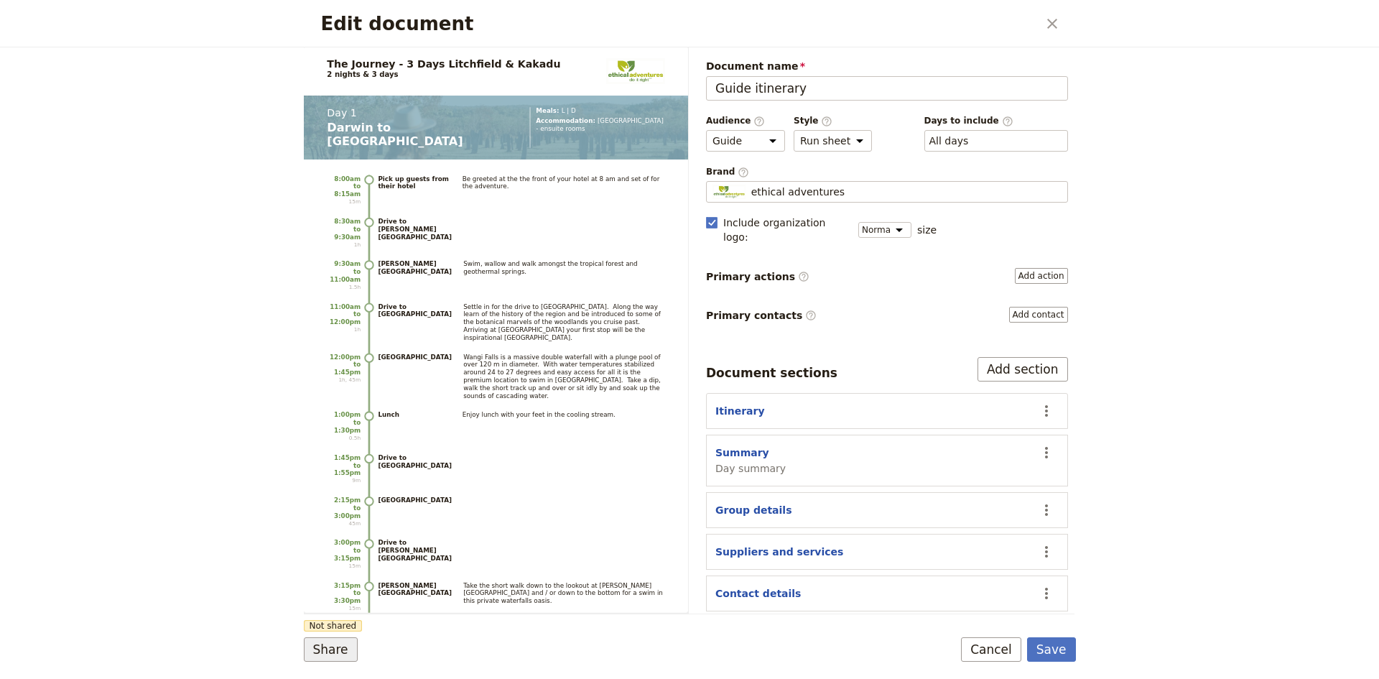
click at [322, 654] on button "Share" at bounding box center [331, 649] width 54 height 24
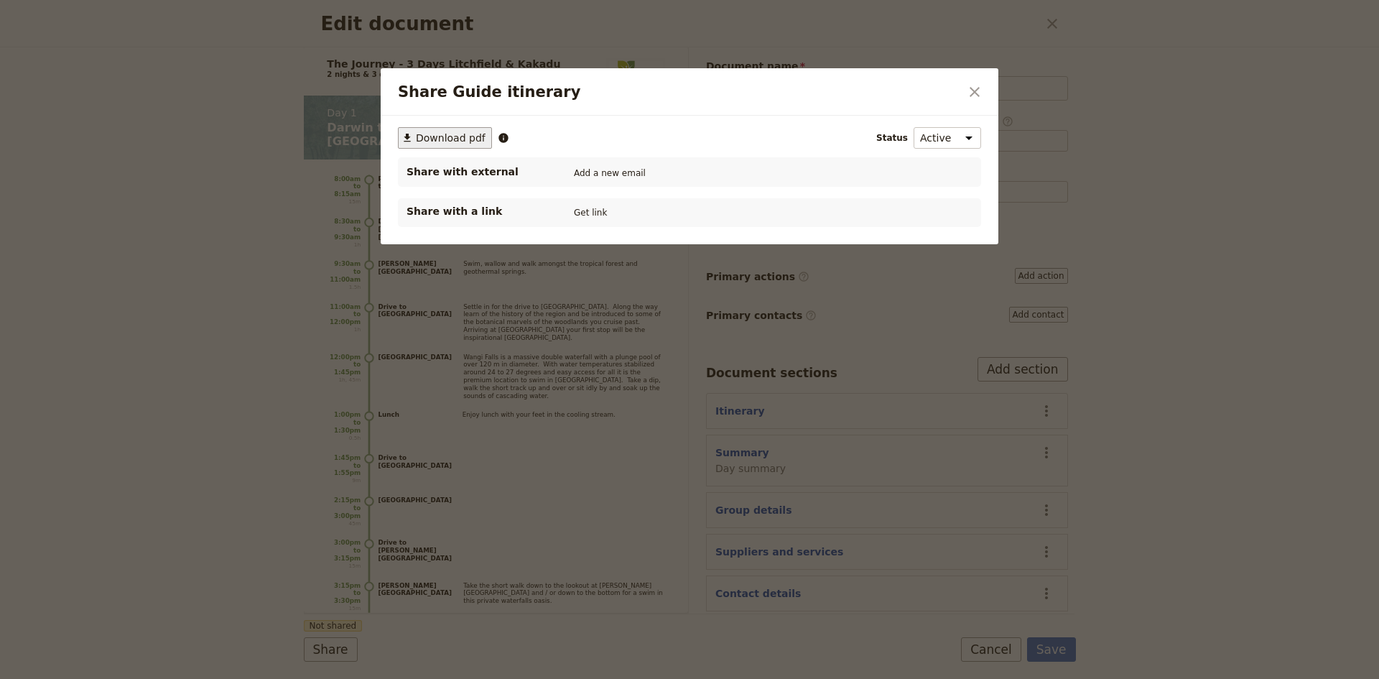
click at [446, 137] on span "Download pdf" at bounding box center [451, 138] width 70 height 14
click at [978, 86] on icon "Close dialog" at bounding box center [974, 91] width 17 height 17
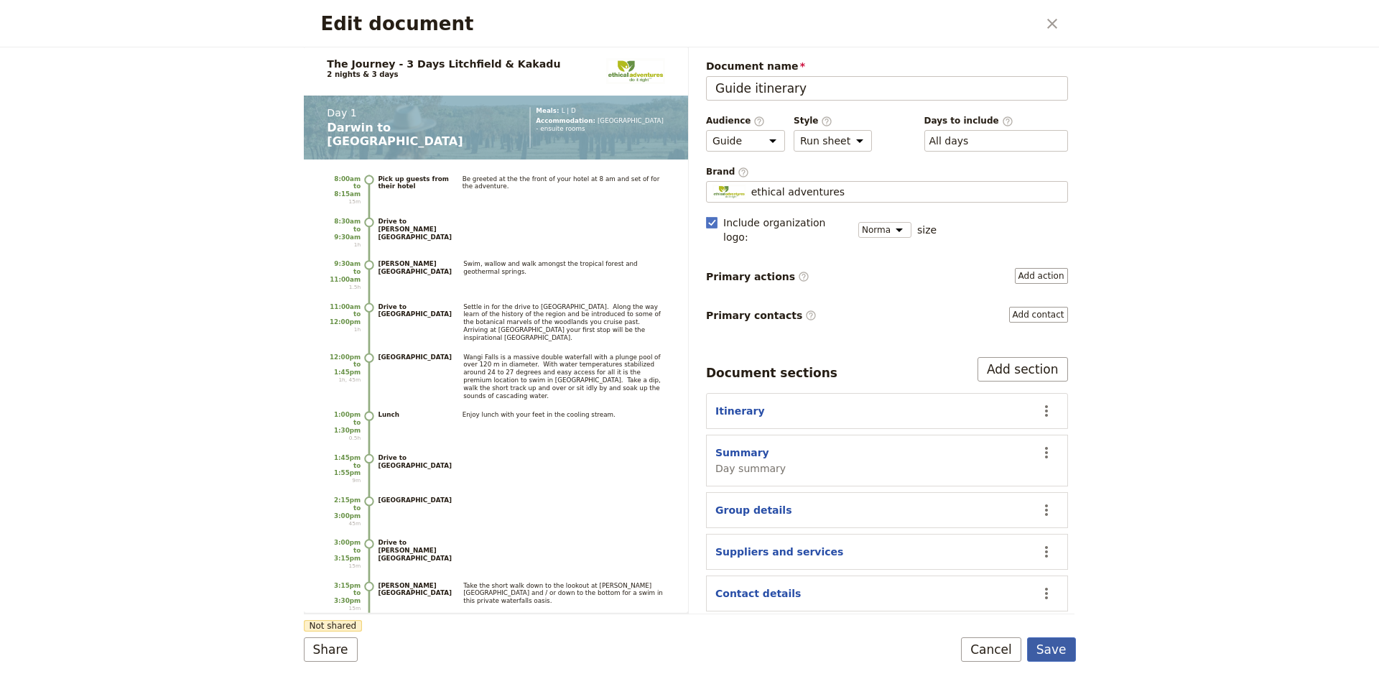
click at [1064, 651] on button "Save" at bounding box center [1051, 649] width 49 height 24
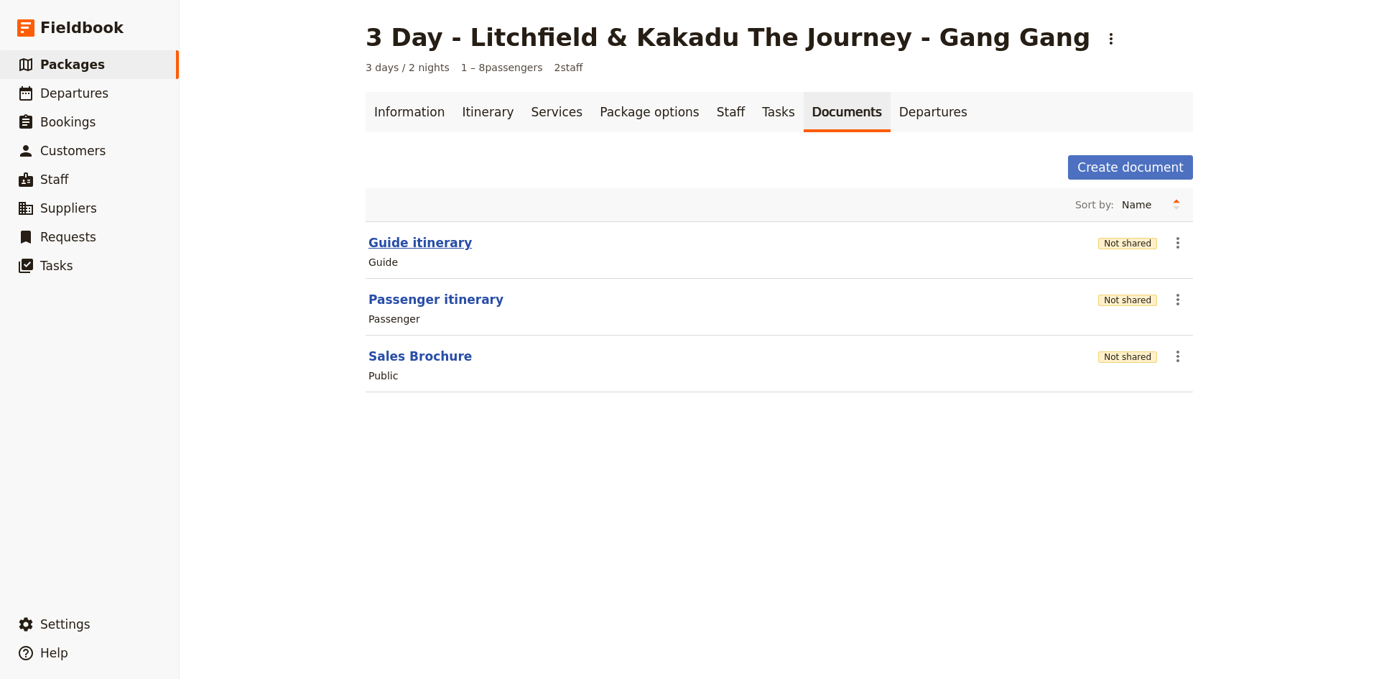
click at [426, 246] on button "Guide itinerary" at bounding box center [419, 242] width 103 height 17
select select "STAFF"
select select "RUN_SHEET"
select select "DEFAULT"
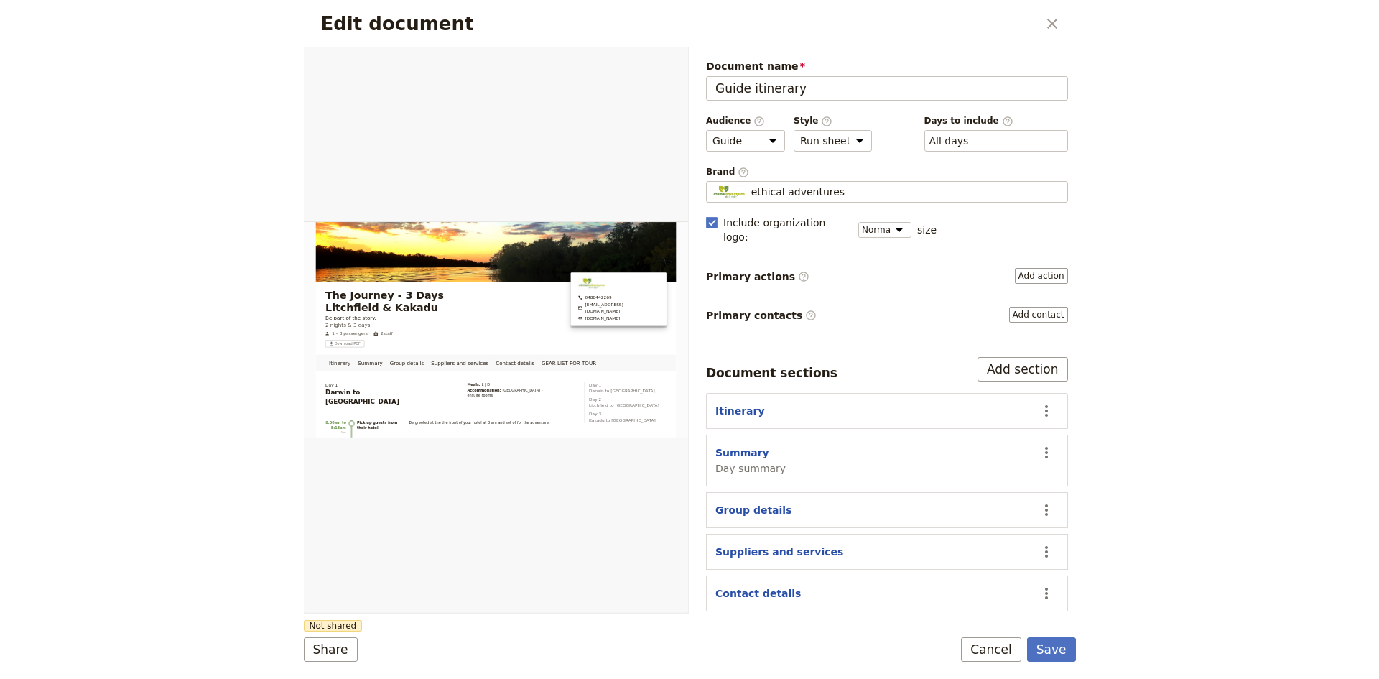
scroll to position [88, 0]
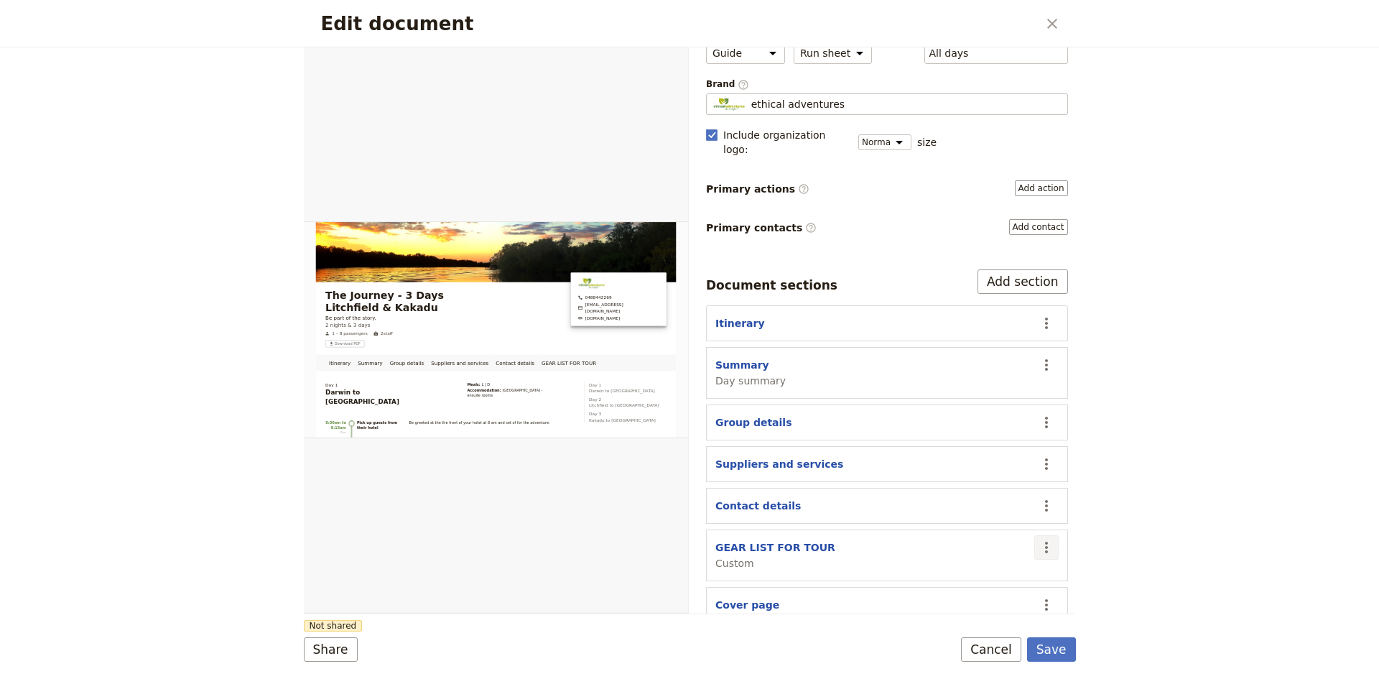
click at [1038, 539] on icon "Actions" at bounding box center [1046, 547] width 17 height 17
click at [972, 651] on span "Hide section" at bounding box center [952, 653] width 62 height 14
click at [1038, 497] on icon "Actions" at bounding box center [1046, 505] width 17 height 17
click at [959, 610] on span "Hide section" at bounding box center [952, 611] width 62 height 14
click at [1045, 458] on icon "Actions" at bounding box center [1046, 463] width 3 height 11
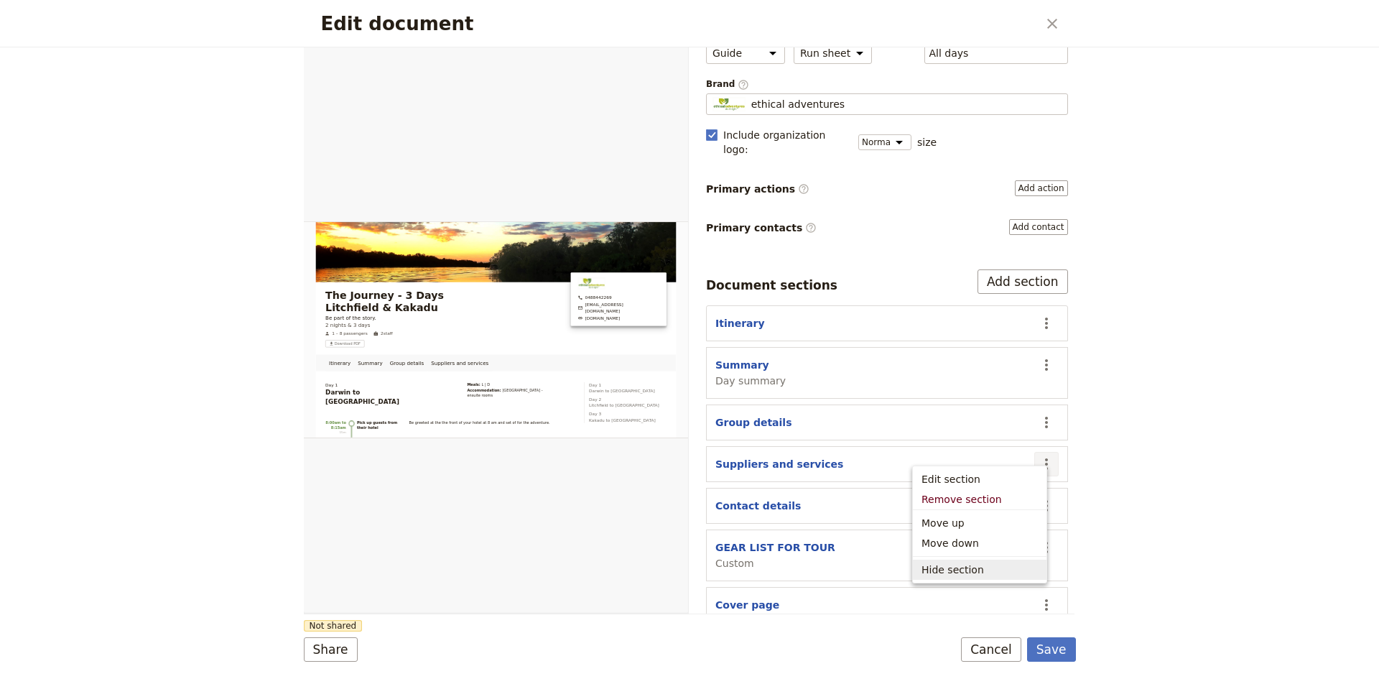
click at [960, 566] on span "Hide section" at bounding box center [952, 569] width 62 height 14
click at [1039, 414] on icon "Actions" at bounding box center [1046, 422] width 17 height 17
click at [975, 526] on span "Hide section" at bounding box center [952, 528] width 62 height 14
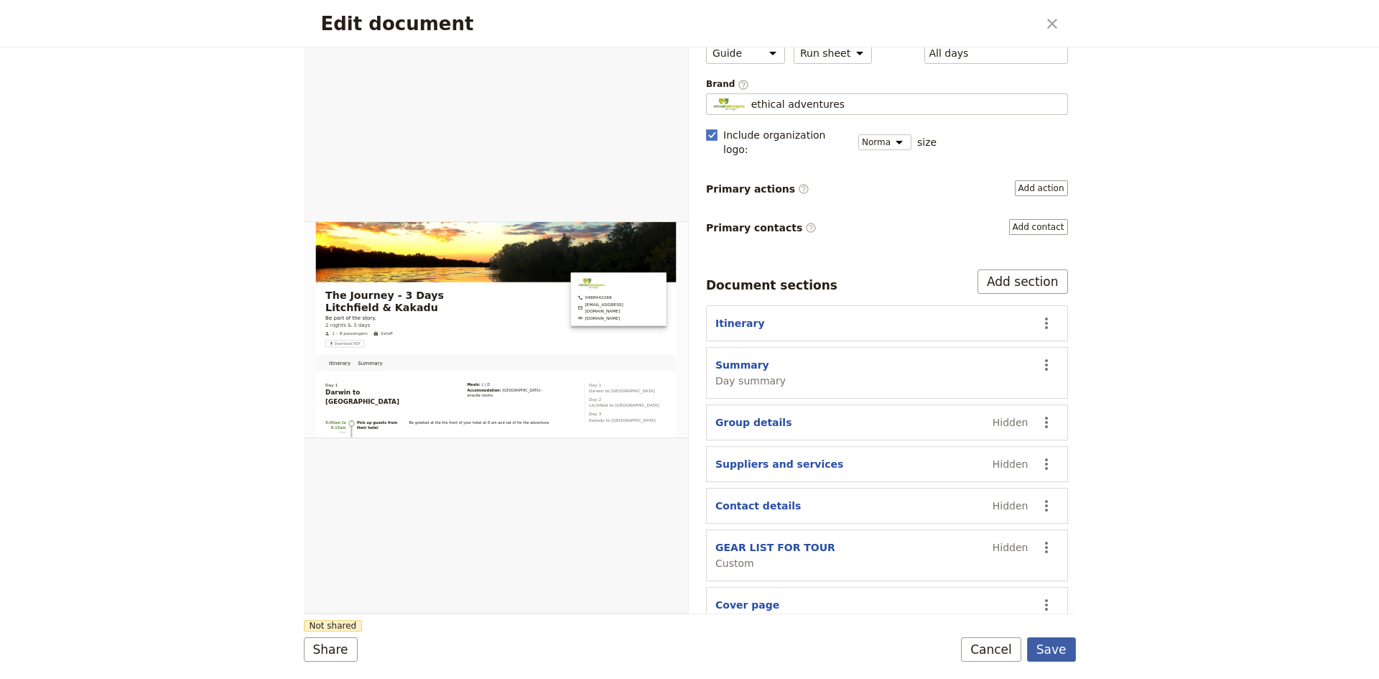
click at [1045, 649] on button "Save" at bounding box center [1051, 649] width 49 height 24
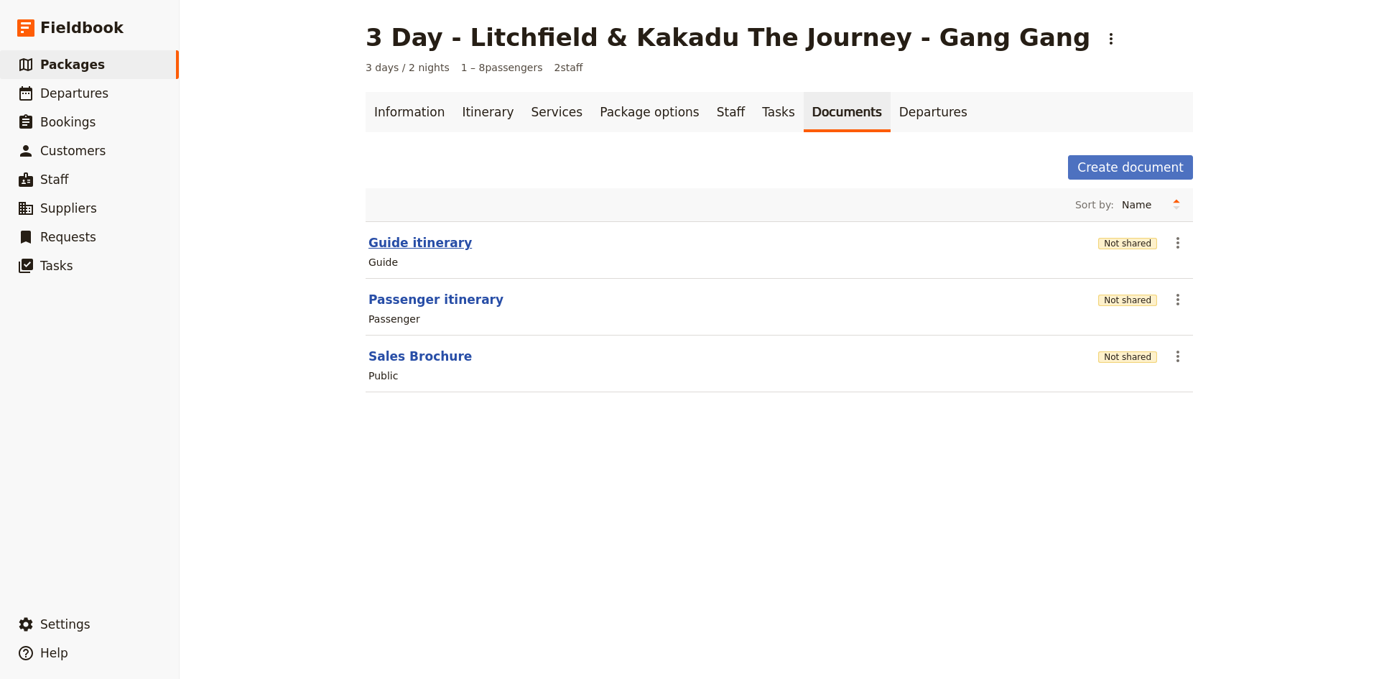
click at [405, 242] on button "Guide itinerary" at bounding box center [419, 242] width 103 height 17
select select "STAFF"
select select "RUN_SHEET"
select select "DEFAULT"
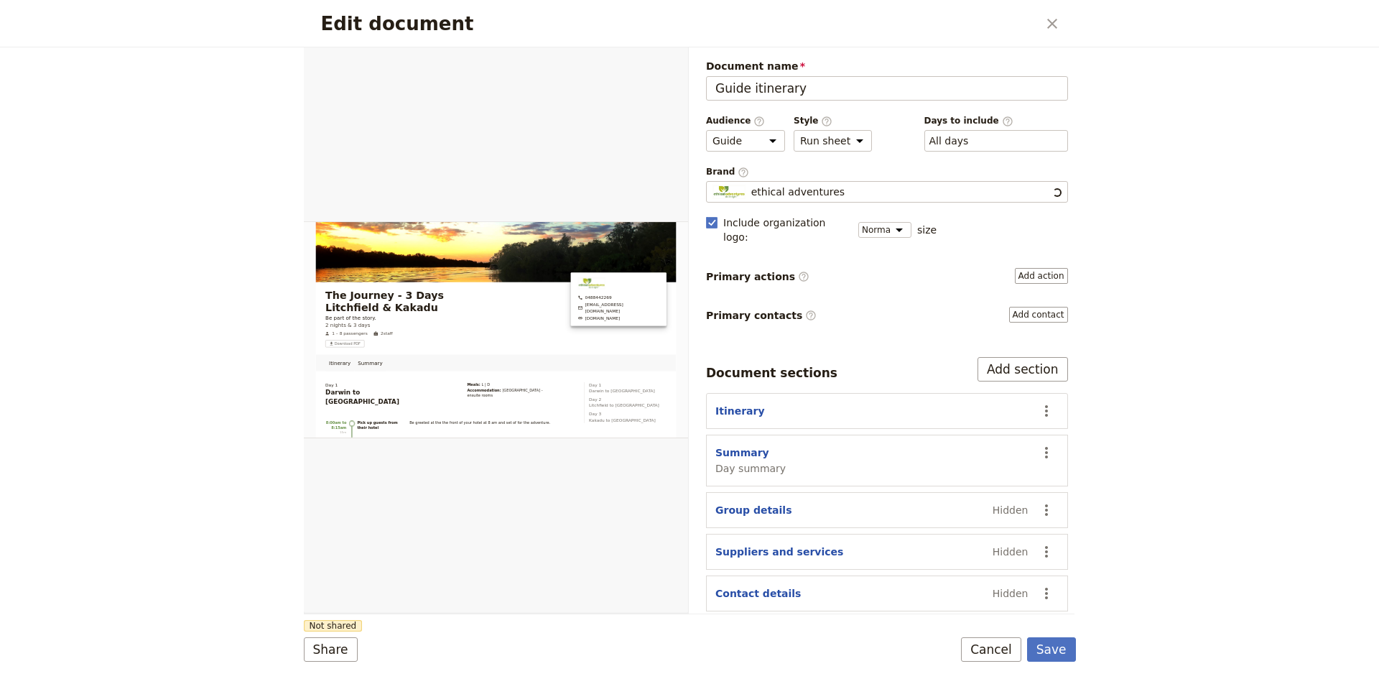
scroll to position [0, 0]
click at [639, 65] on button "PDF" at bounding box center [639, 64] width 32 height 22
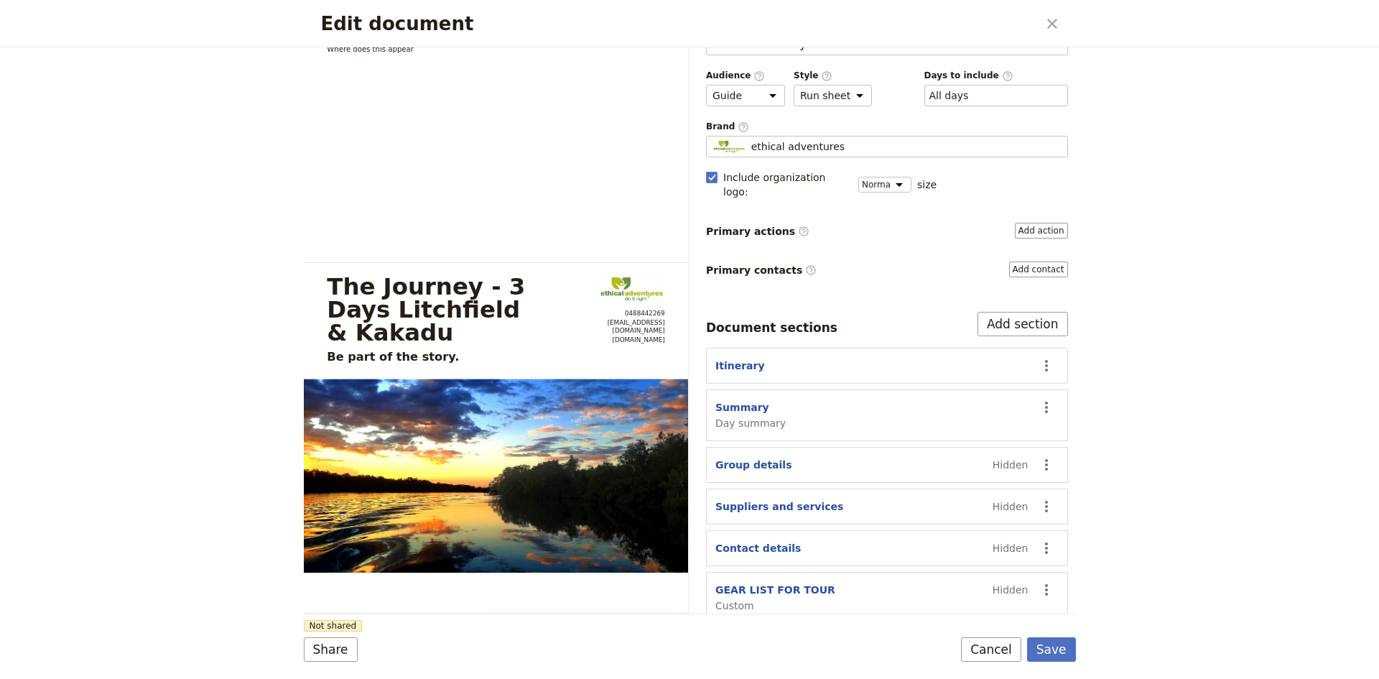
scroll to position [88, 0]
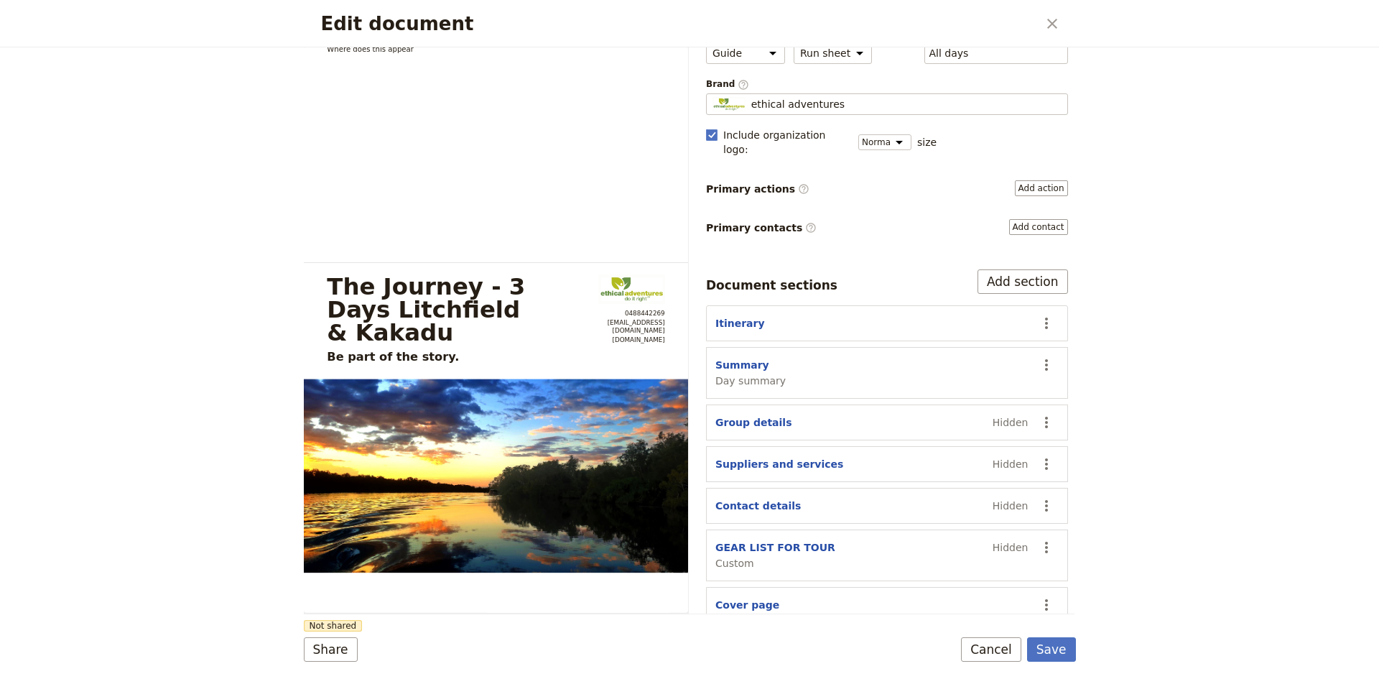
drag, startPoint x: 787, startPoint y: 581, endPoint x: 798, endPoint y: 595, distance: 18.0
click at [798, 595] on section "Cover page ​" at bounding box center [887, 605] width 362 height 36
click at [1038, 596] on icon "Actions" at bounding box center [1046, 604] width 17 height 17
click at [962, 533] on span "Move up" at bounding box center [979, 530] width 116 height 14
click at [1038, 539] on icon "Actions" at bounding box center [1046, 547] width 17 height 17
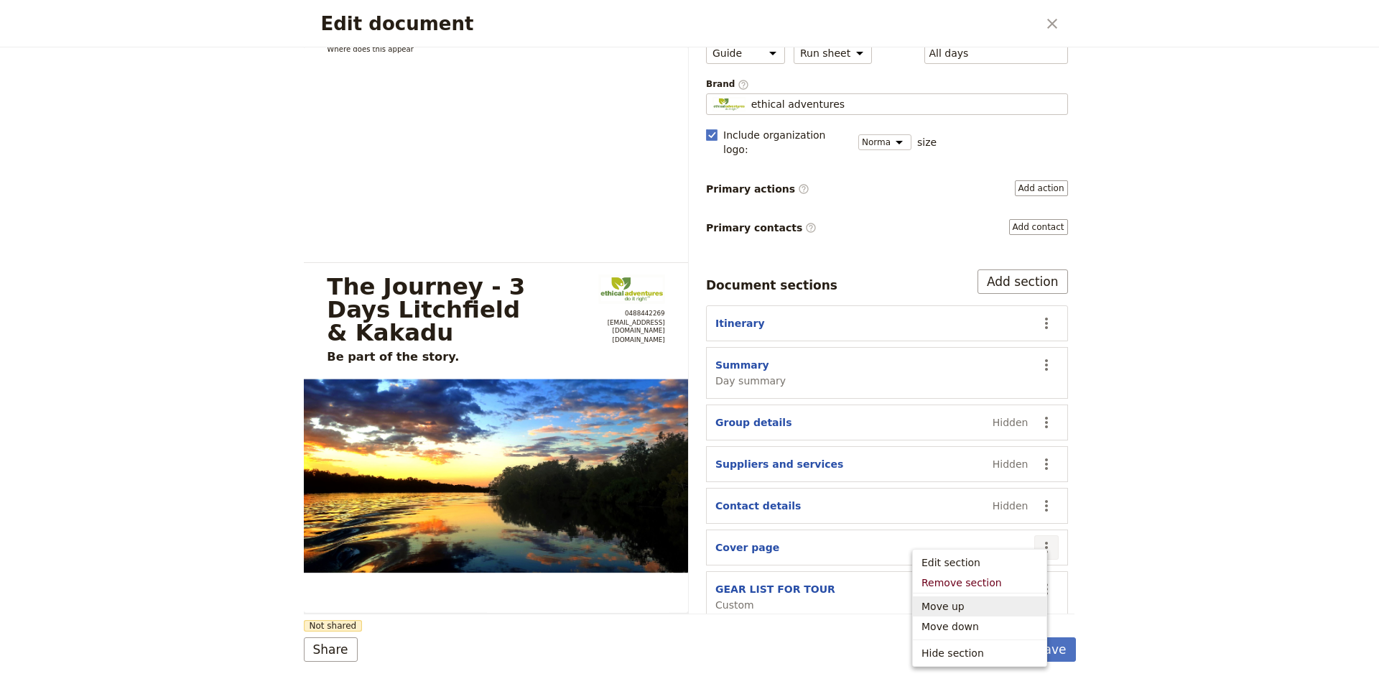
click at [966, 602] on span "Move up" at bounding box center [979, 606] width 116 height 14
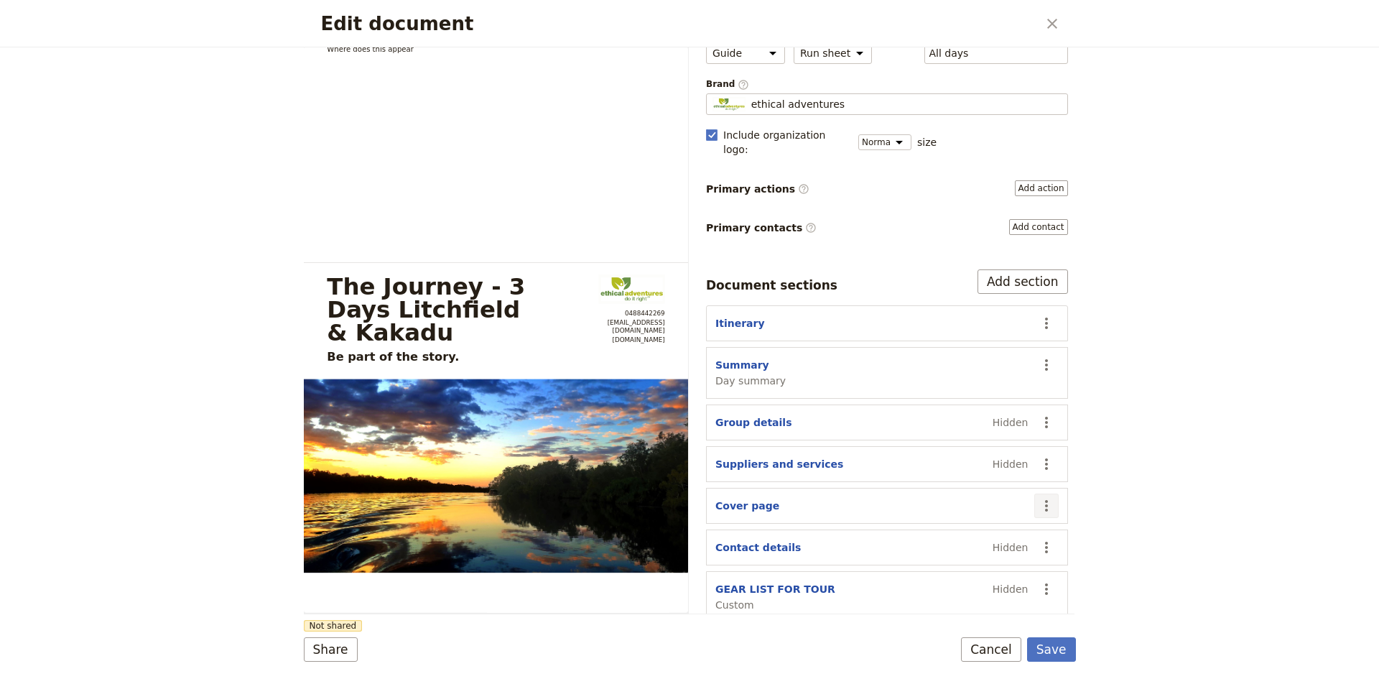
click at [1038, 497] on icon "Actions" at bounding box center [1046, 505] width 17 height 17
click at [957, 563] on span "Move up" at bounding box center [942, 564] width 43 height 14
click at [1040, 455] on icon "Actions" at bounding box center [1046, 463] width 17 height 17
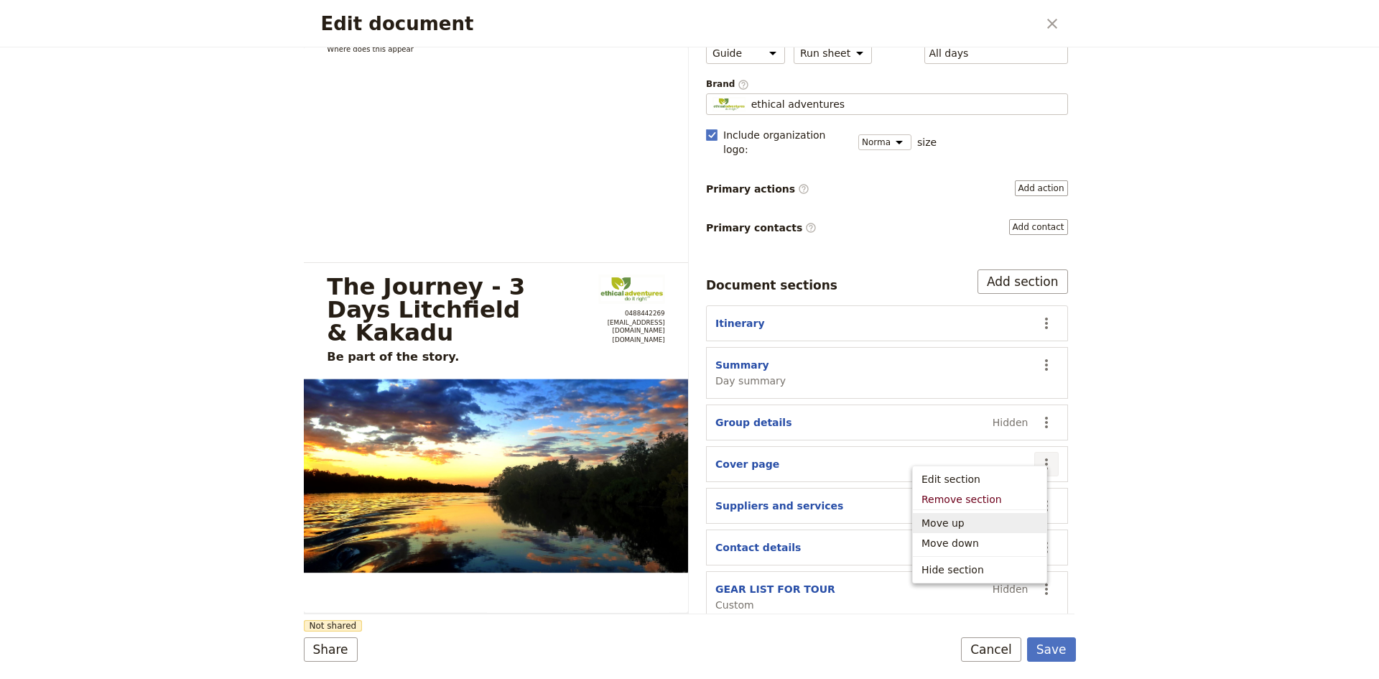
click at [993, 524] on span "Move up" at bounding box center [979, 523] width 116 height 14
click at [1038, 414] on icon "Actions" at bounding box center [1046, 422] width 17 height 17
drag, startPoint x: 979, startPoint y: 484, endPoint x: 1000, endPoint y: 437, distance: 51.4
click at [978, 484] on span "Move up" at bounding box center [979, 481] width 116 height 14
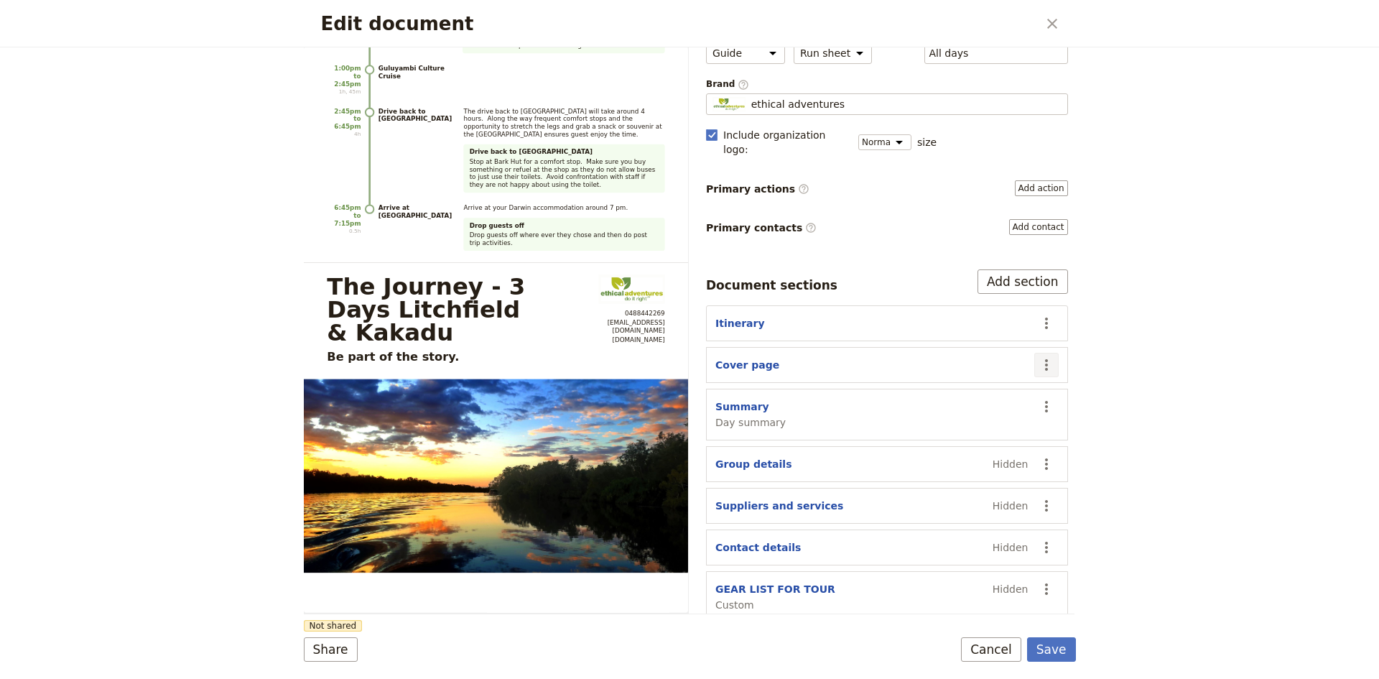
click at [1038, 356] on icon "Actions" at bounding box center [1046, 364] width 17 height 17
click at [972, 422] on span "Move up" at bounding box center [979, 424] width 116 height 14
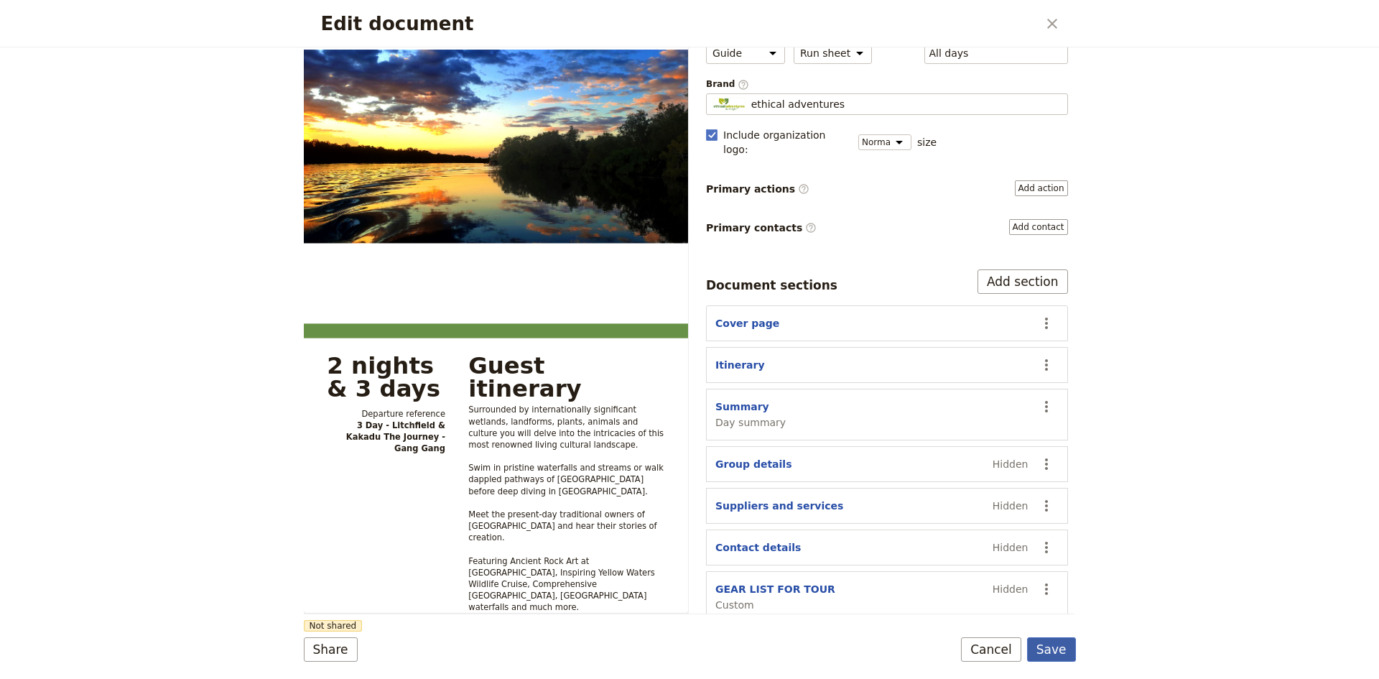
click at [1047, 643] on button "Save" at bounding box center [1051, 649] width 49 height 24
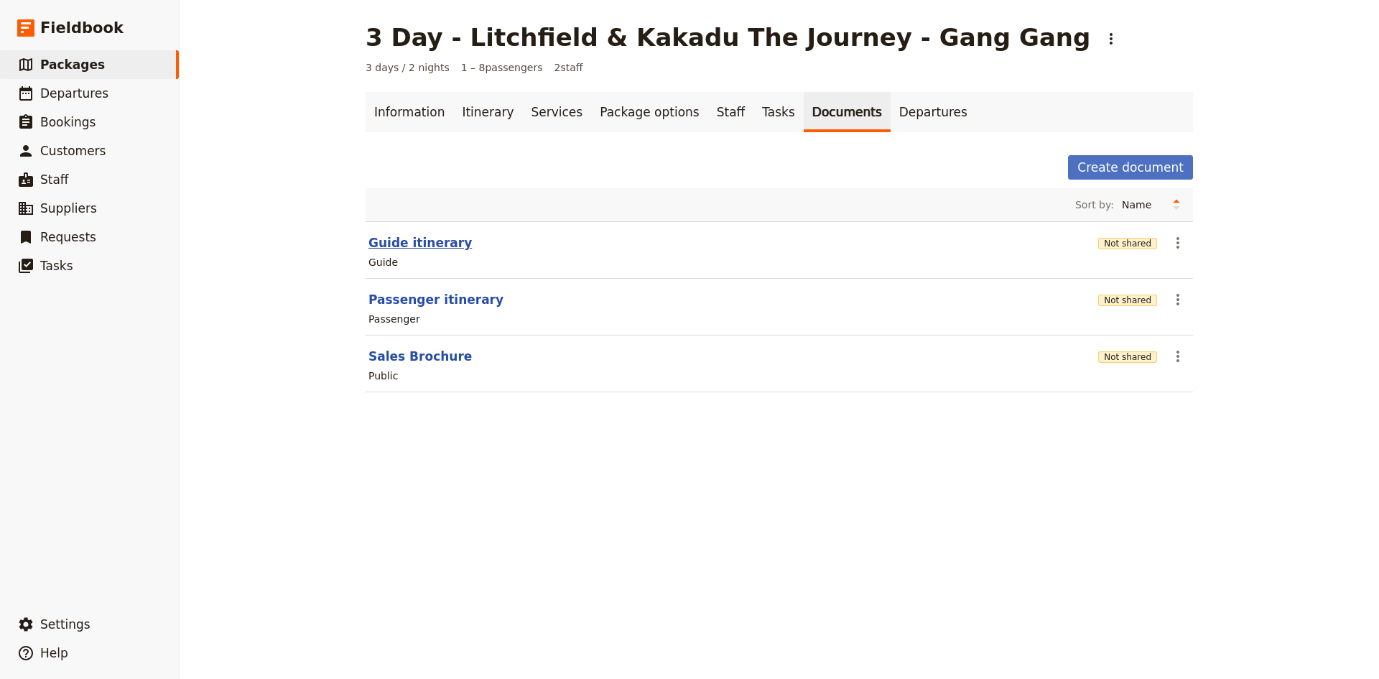
click at [408, 244] on button "Guide itinerary" at bounding box center [419, 242] width 103 height 17
select select "STAFF"
select select "RUN_SHEET"
select select "DEFAULT"
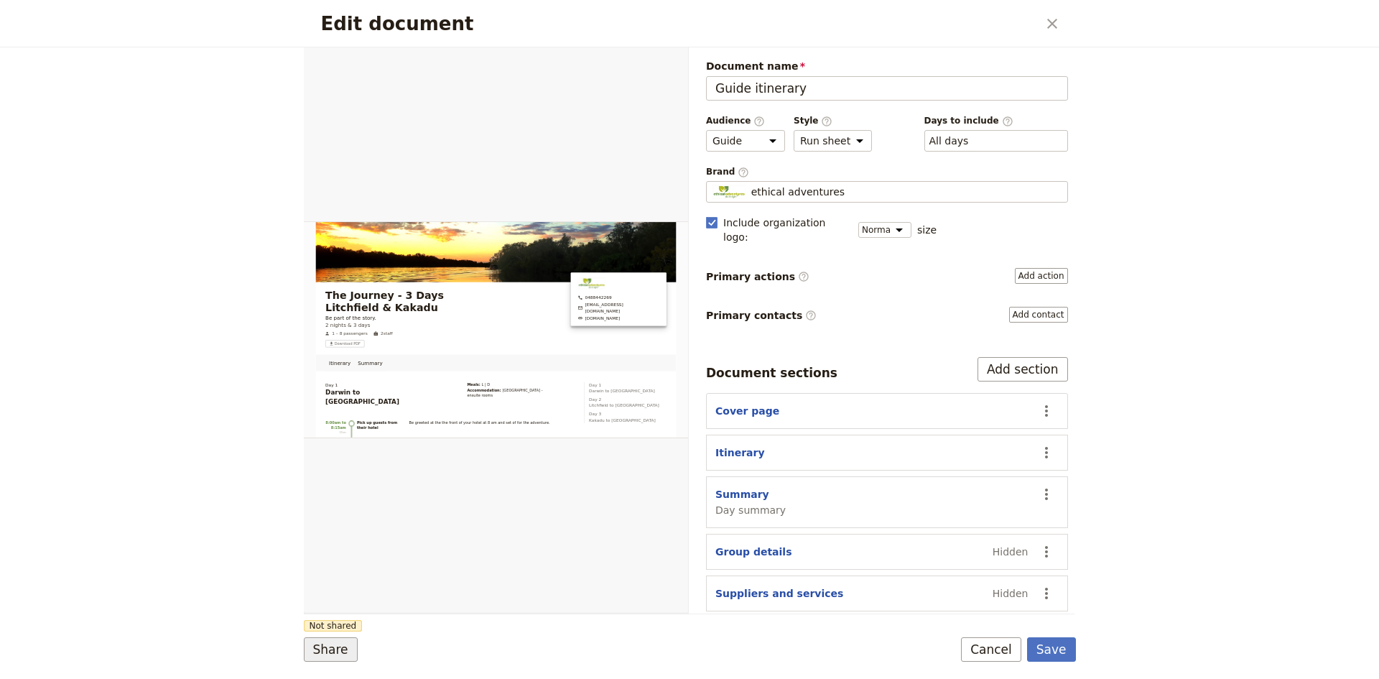
click at [342, 654] on button "Share" at bounding box center [331, 649] width 54 height 24
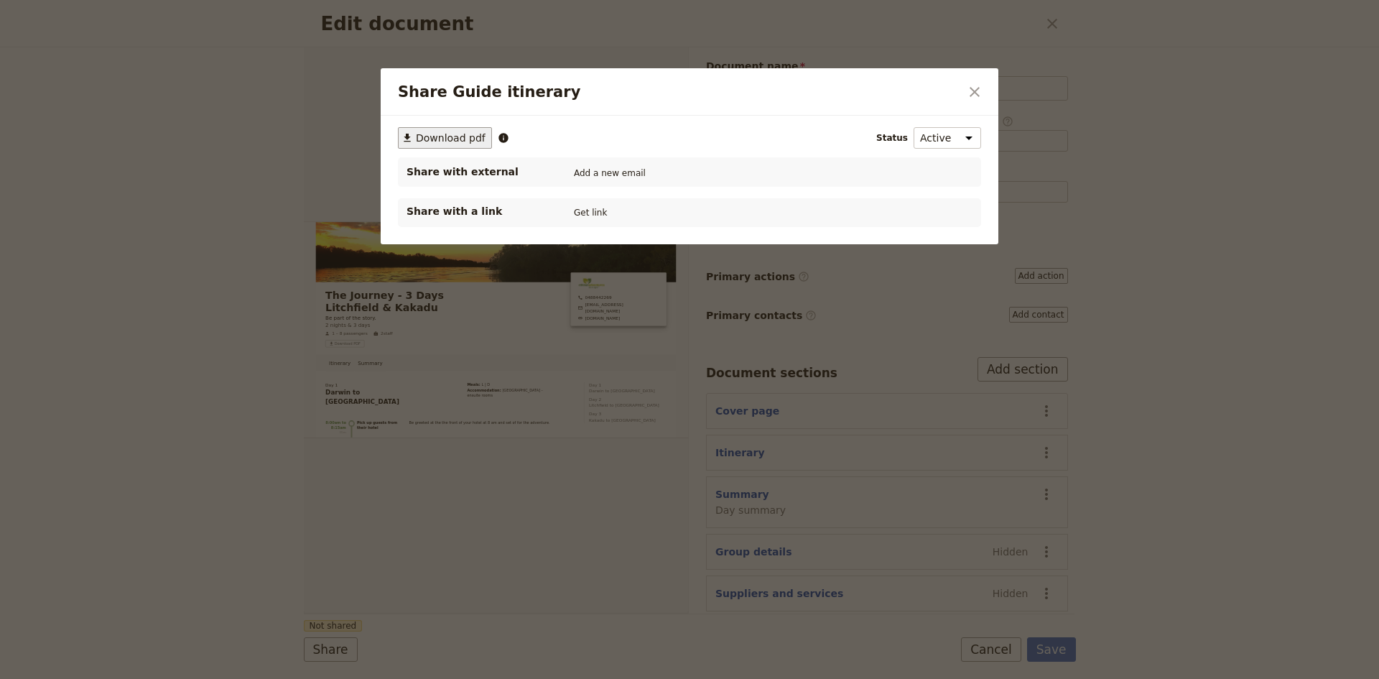
click at [454, 137] on span "Download pdf" at bounding box center [451, 138] width 70 height 14
click at [978, 93] on icon "Close dialog" at bounding box center [974, 91] width 17 height 17
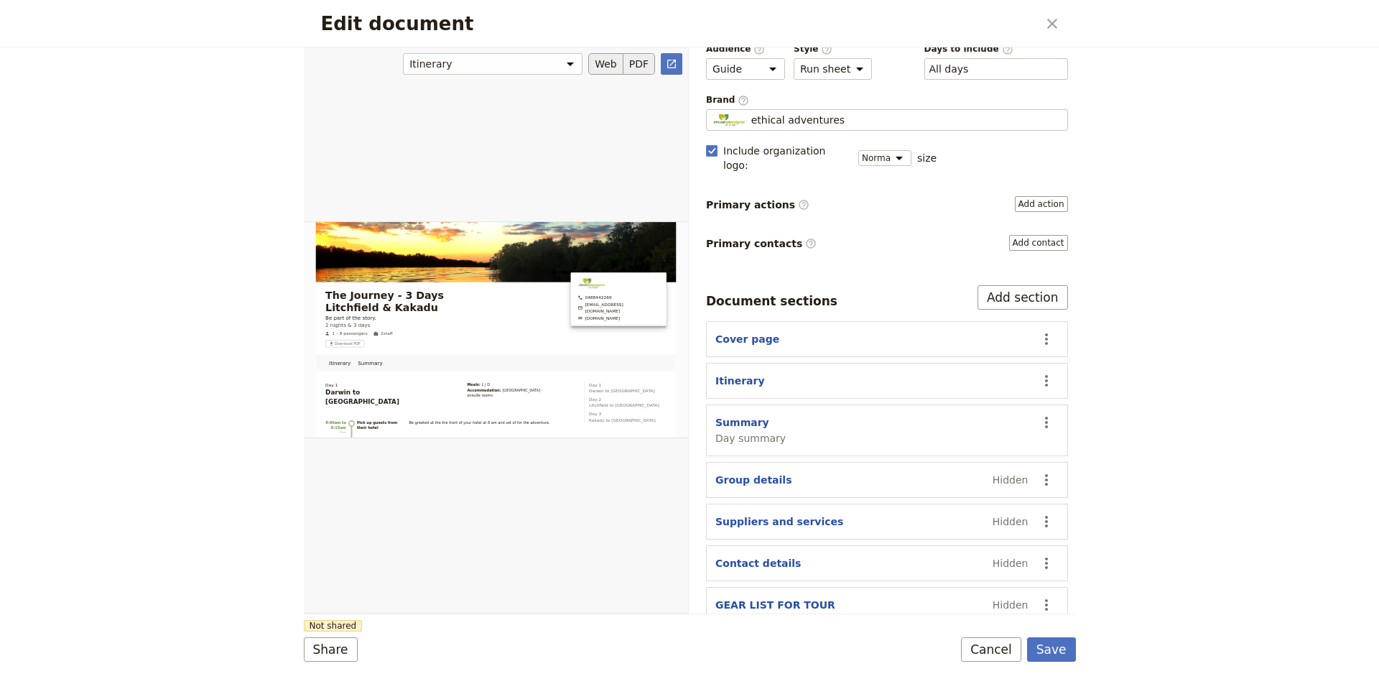
click at [638, 70] on button "PDF" at bounding box center [639, 64] width 32 height 22
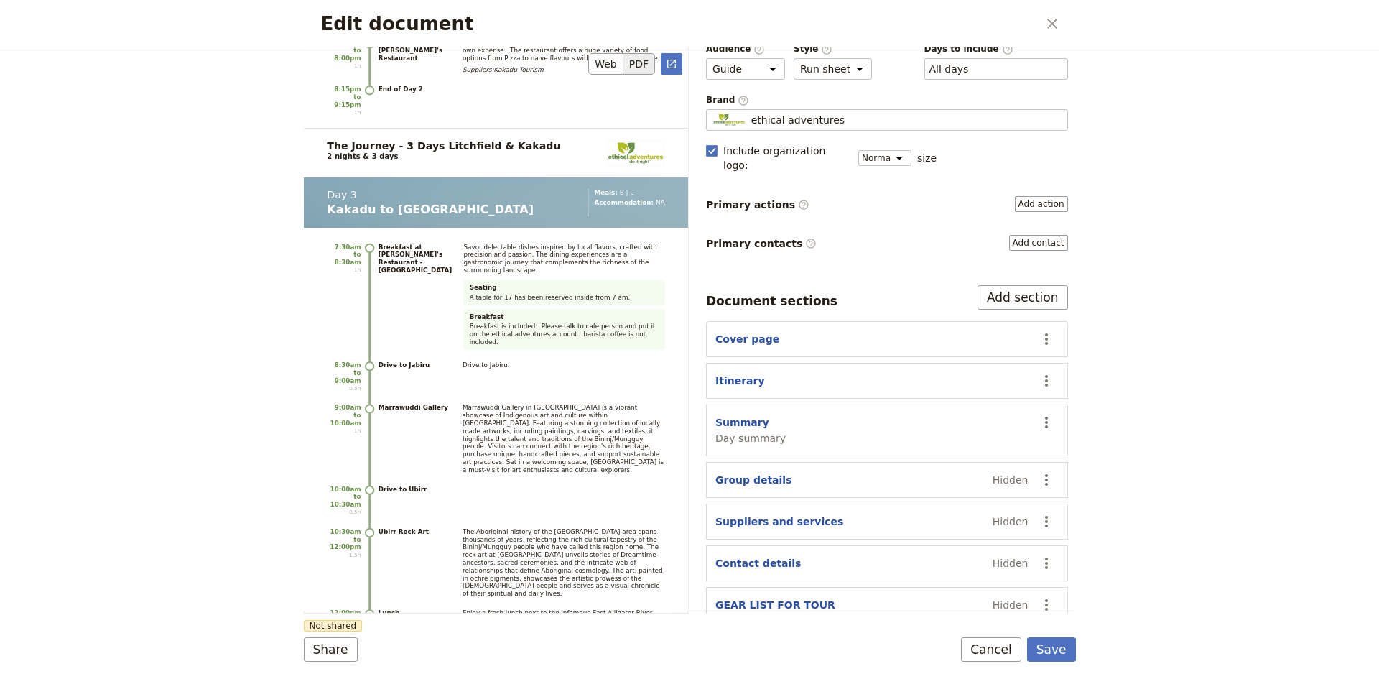
scroll to position [4597, 0]
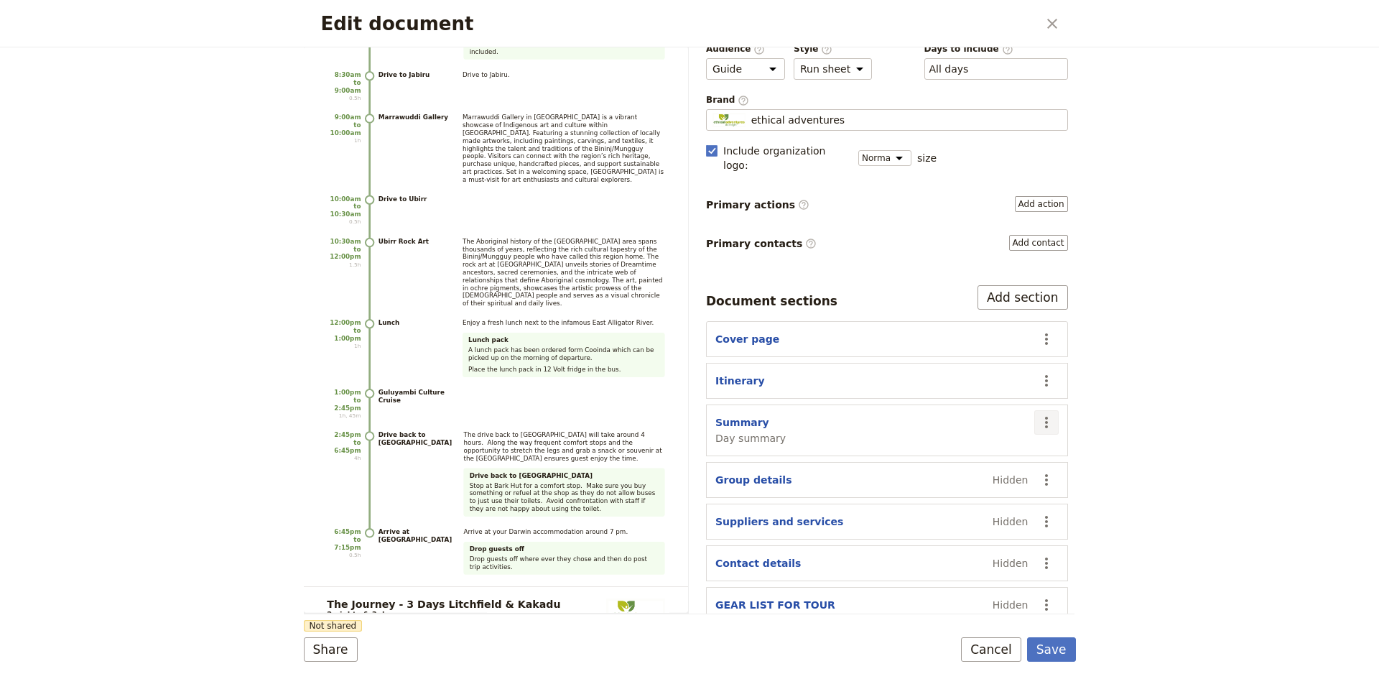
click at [1038, 414] on icon "Actions" at bounding box center [1046, 422] width 17 height 17
click at [975, 485] on span "Move up" at bounding box center [979, 481] width 116 height 14
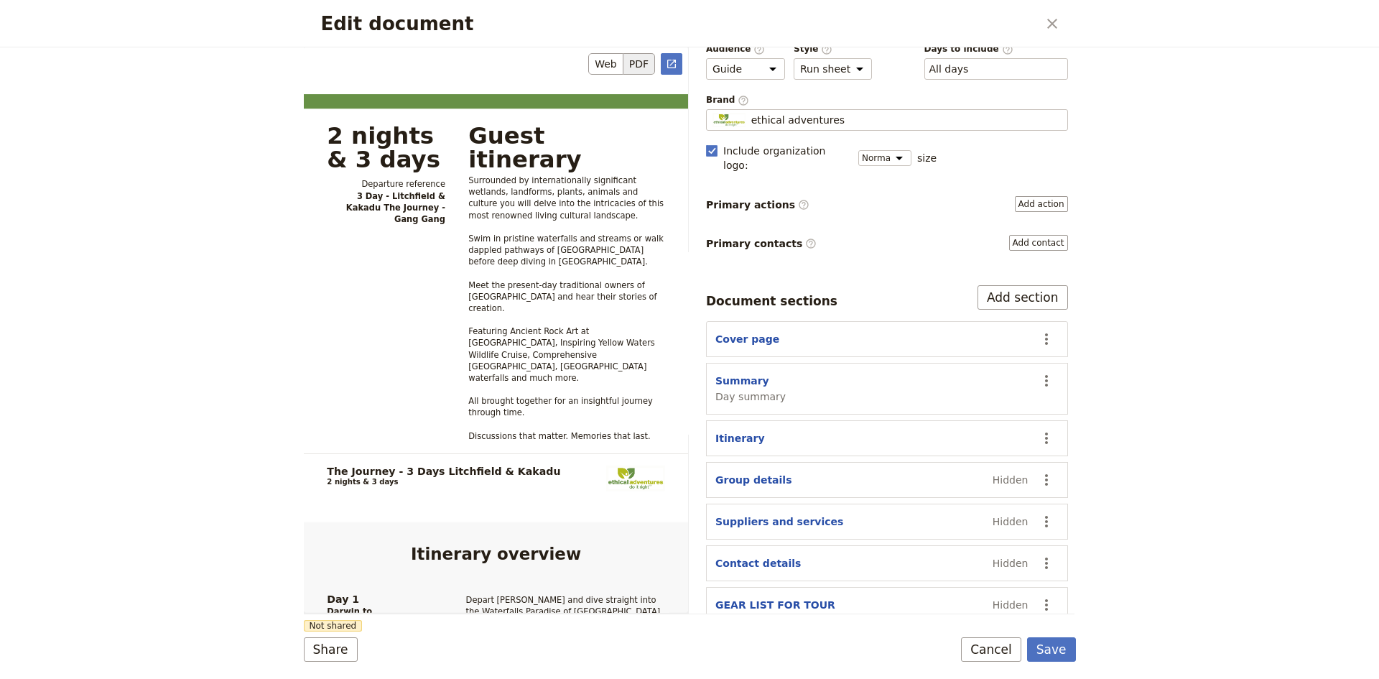
scroll to position [718, 0]
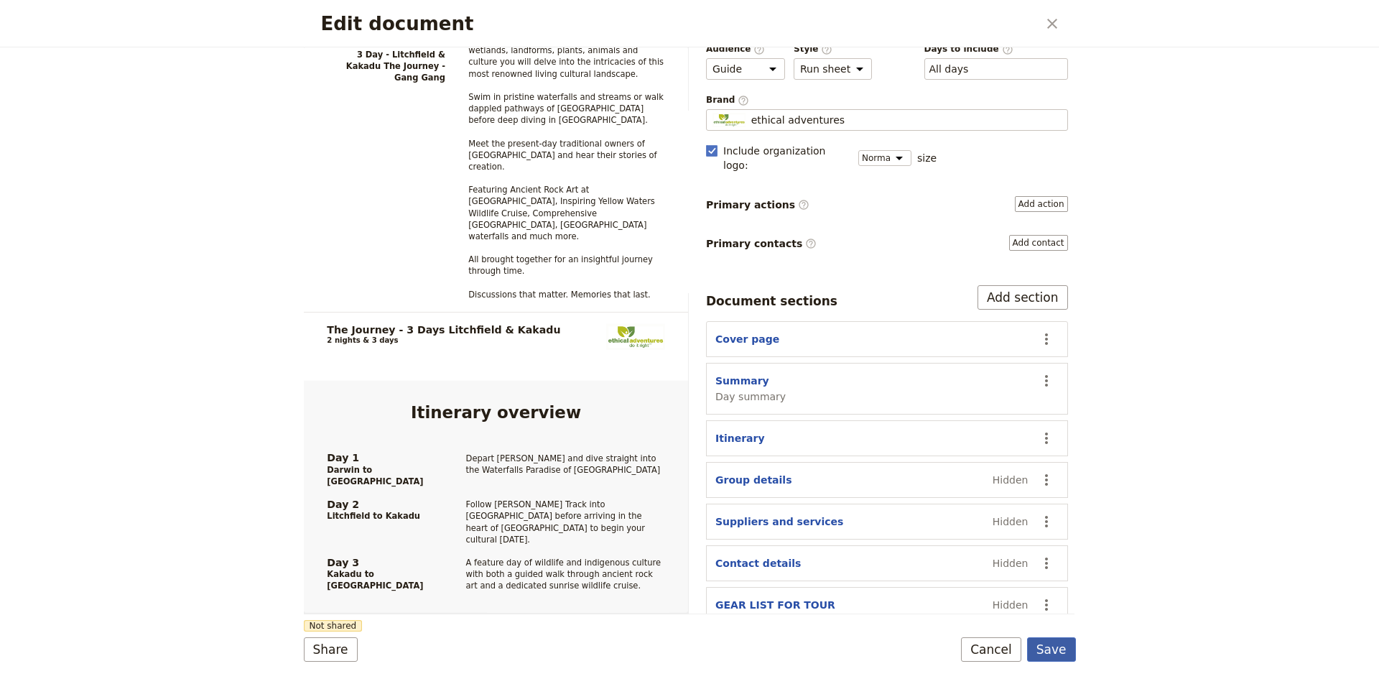
click at [1053, 648] on button "Save" at bounding box center [1051, 649] width 49 height 24
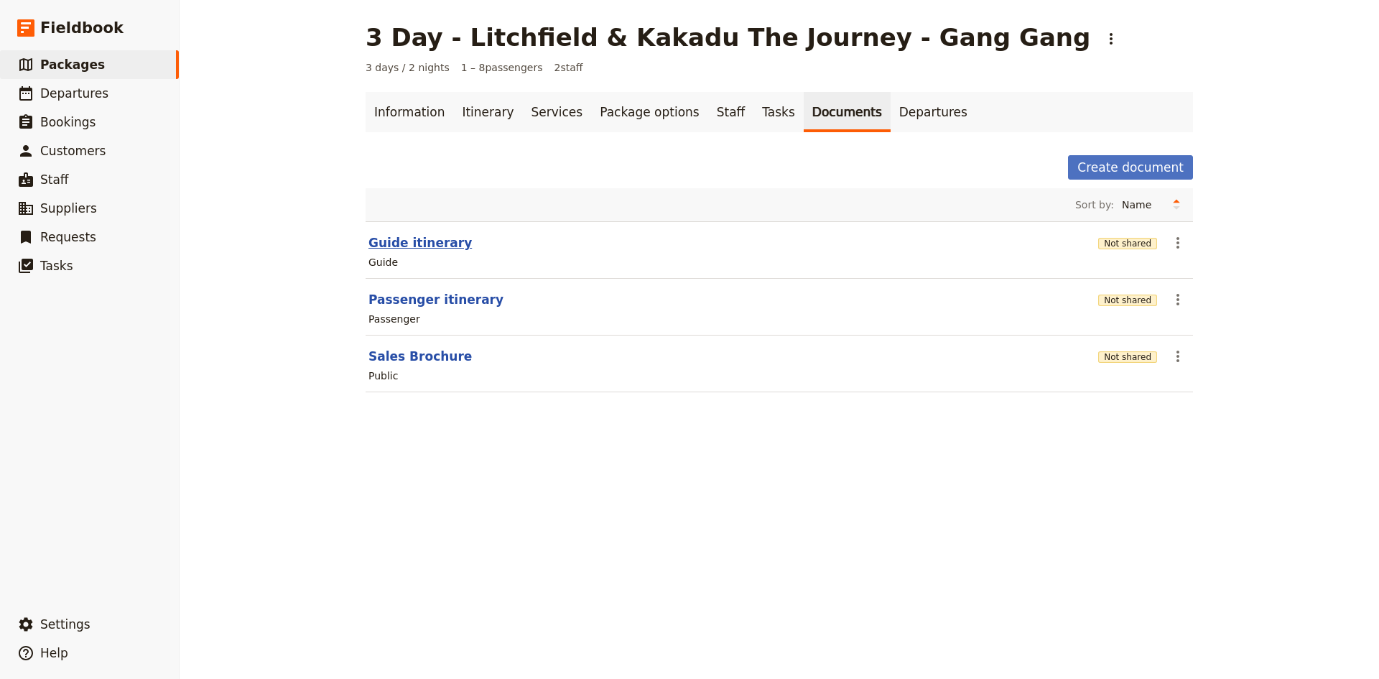
click at [422, 245] on button "Guide itinerary" at bounding box center [419, 242] width 103 height 17
select select "STAFF"
select select "RUN_SHEET"
select select "DEFAULT"
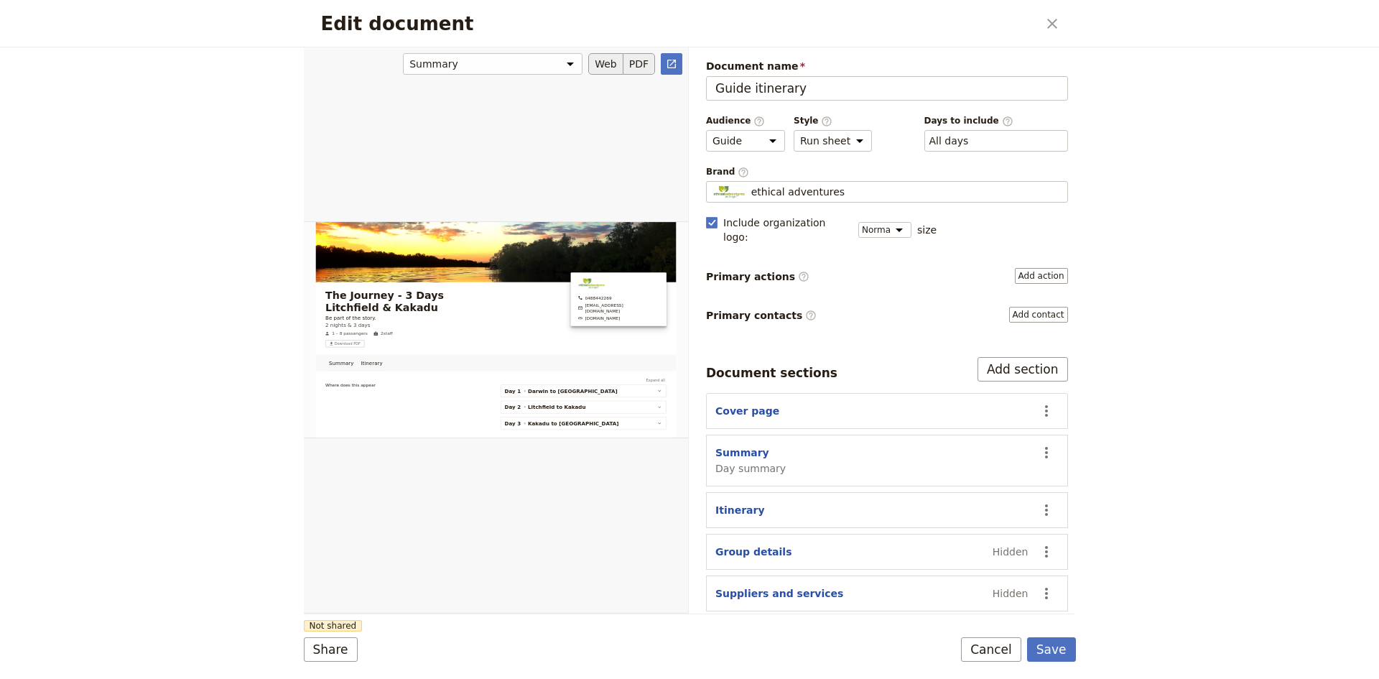
click at [631, 63] on button "PDF" at bounding box center [639, 64] width 32 height 22
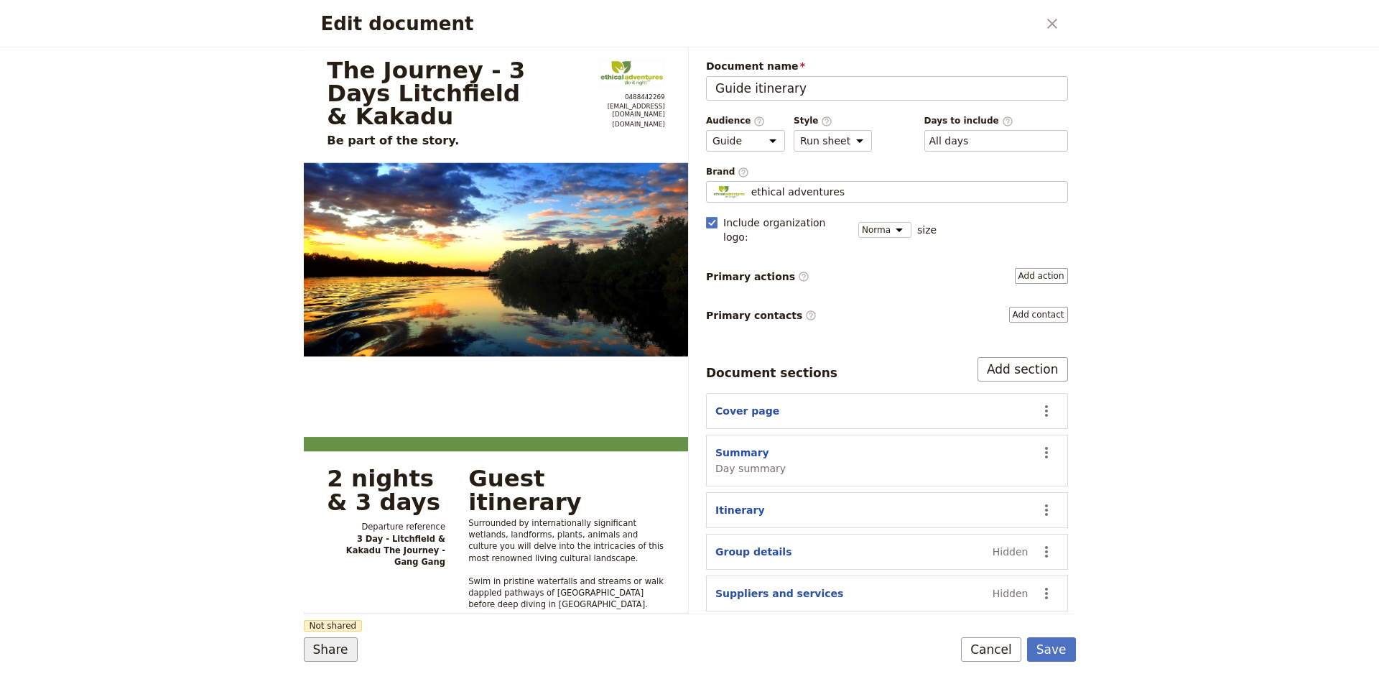
click at [338, 659] on button "Share" at bounding box center [331, 649] width 54 height 24
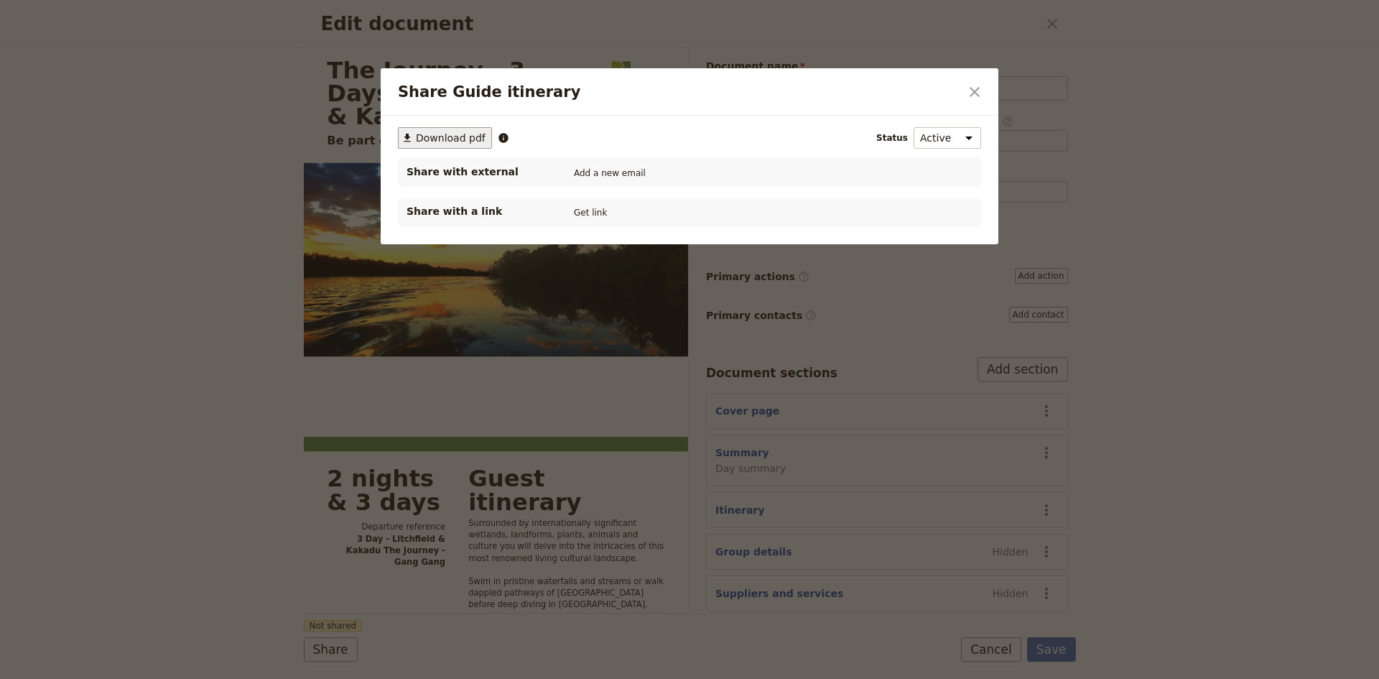
click at [451, 139] on span "Download pdf" at bounding box center [451, 138] width 70 height 14
